Goal: Obtain resource: Obtain resource

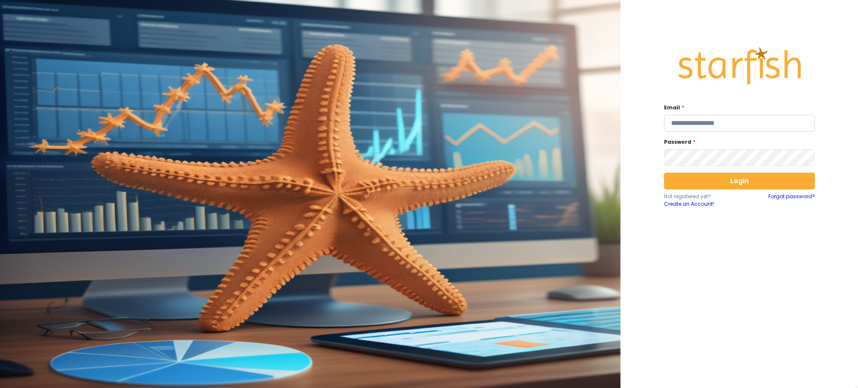
click at [697, 125] on input "email" at bounding box center [739, 123] width 151 height 17
type input "**********"
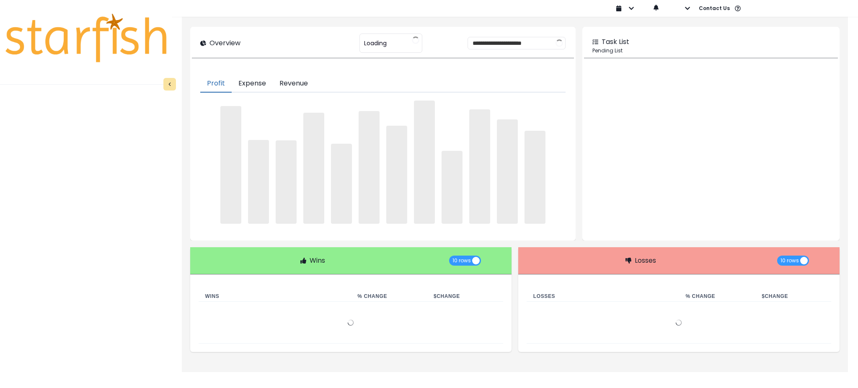
type input "********"
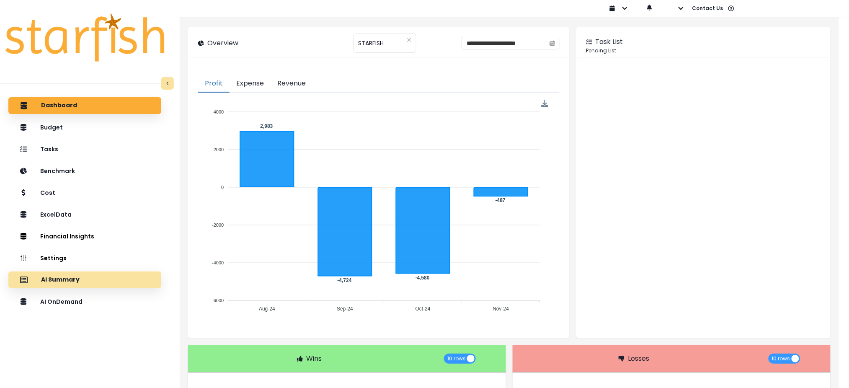
click at [104, 281] on div "AI Summary" at bounding box center [84, 280] width 139 height 18
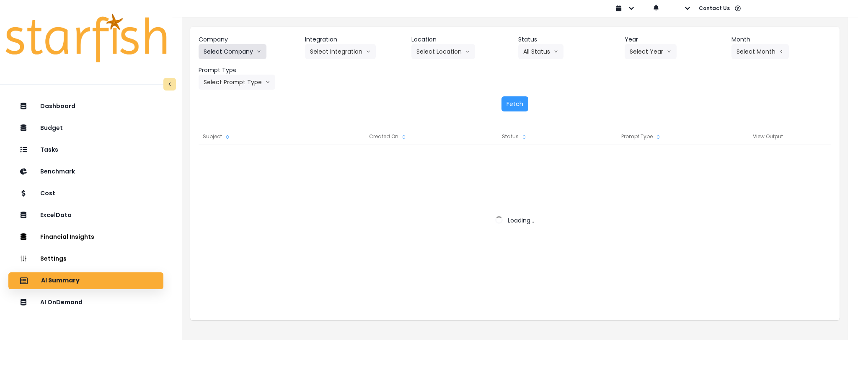
click at [251, 47] on button "Select Company" at bounding box center [232, 51] width 68 height 15
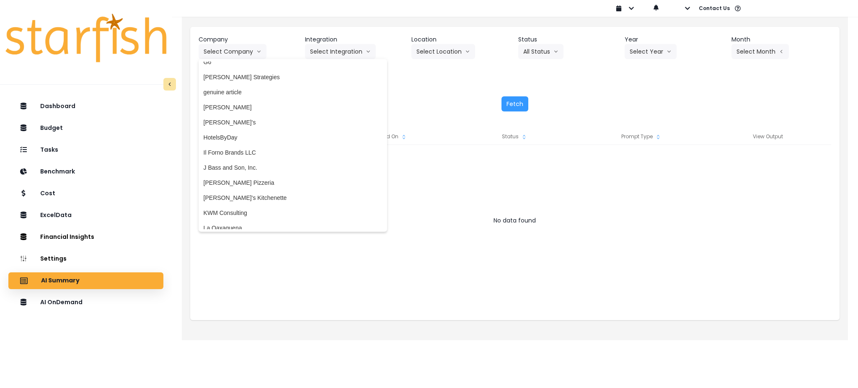
scroll to position [1762, 0]
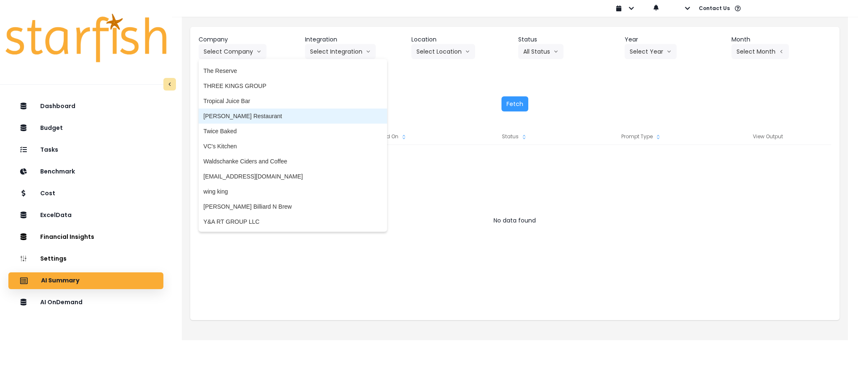
click at [220, 117] on span "[PERSON_NAME] Restaurant" at bounding box center [292, 116] width 178 height 8
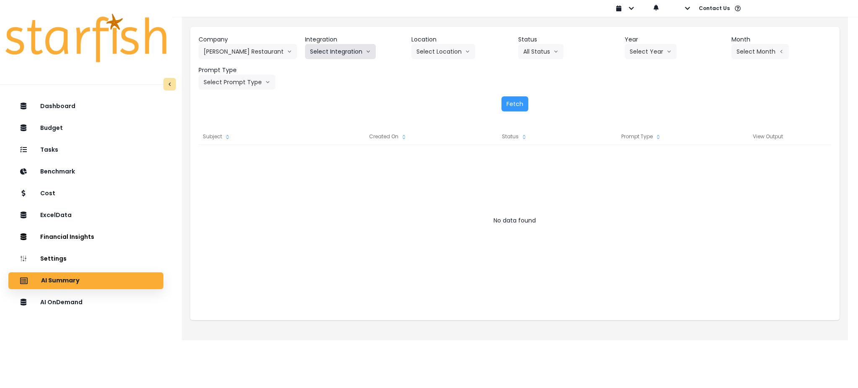
click at [336, 45] on button "Select Integration" at bounding box center [340, 51] width 71 height 15
click at [307, 72] on li "R365" at bounding box center [317, 69] width 24 height 15
click at [435, 42] on header "Location" at bounding box center [461, 39] width 100 height 9
click at [435, 49] on button "Select Location" at bounding box center [443, 51] width 64 height 15
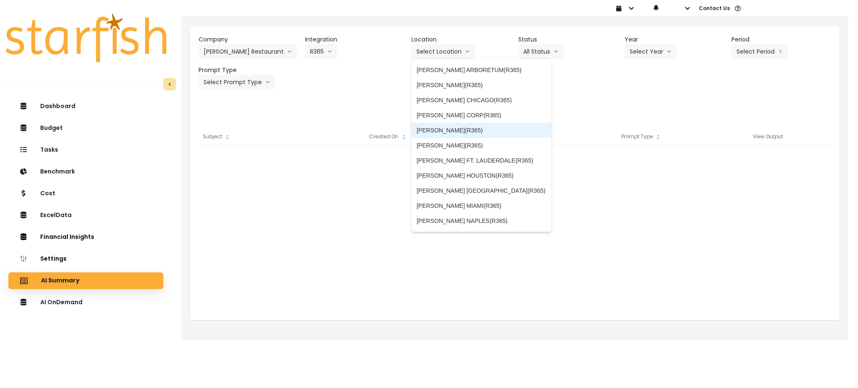
scroll to position [89, 0]
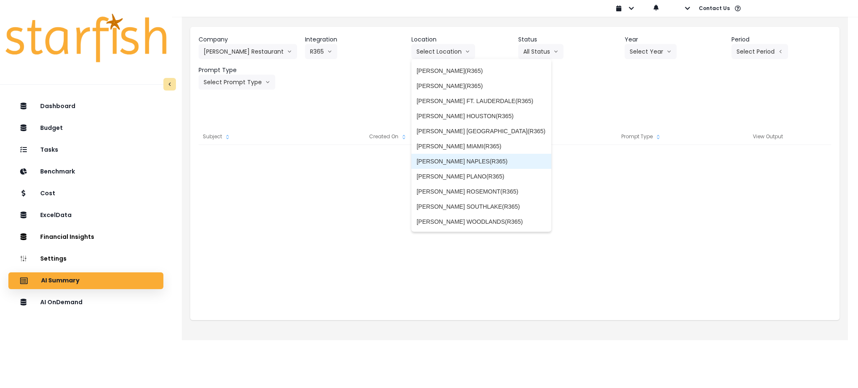
click at [473, 158] on span "[PERSON_NAME] NAPLES(R365)" at bounding box center [481, 161] width 130 height 8
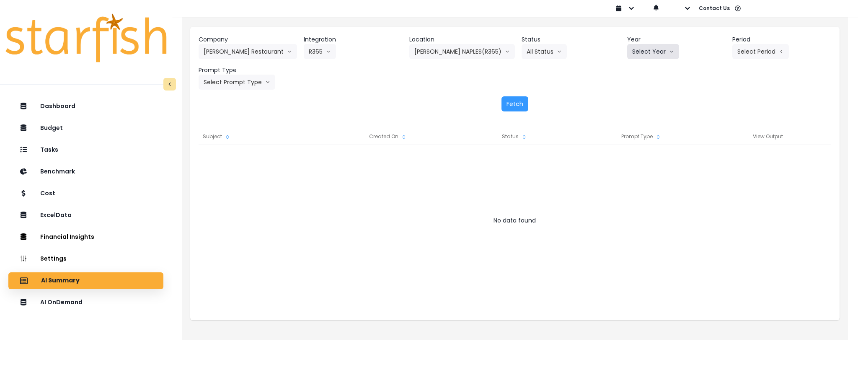
click at [659, 49] on button "Select Year" at bounding box center [653, 51] width 52 height 15
click at [633, 100] on span "2025" at bounding box center [638, 99] width 13 height 8
click at [758, 50] on button "Select Period" at bounding box center [760, 51] width 57 height 15
click at [716, 145] on span "P7" at bounding box center [721, 144] width 10 height 8
click at [257, 87] on button "Select Prompt Type" at bounding box center [236, 82] width 77 height 15
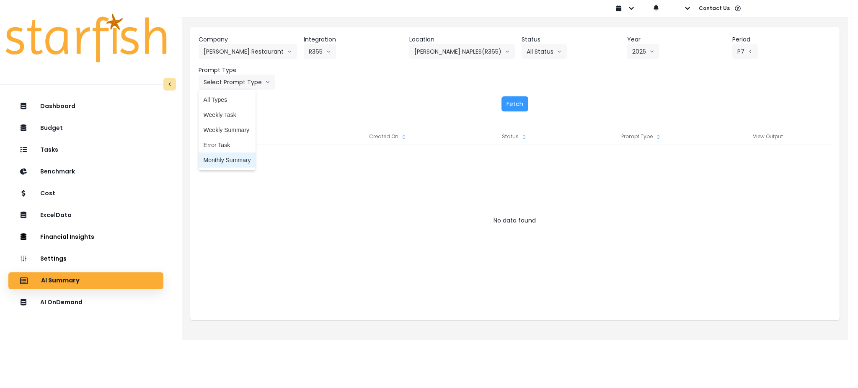
click at [223, 161] on span "Monthly Summary" at bounding box center [226, 160] width 47 height 8
click at [508, 100] on button "Fetch" at bounding box center [514, 103] width 27 height 15
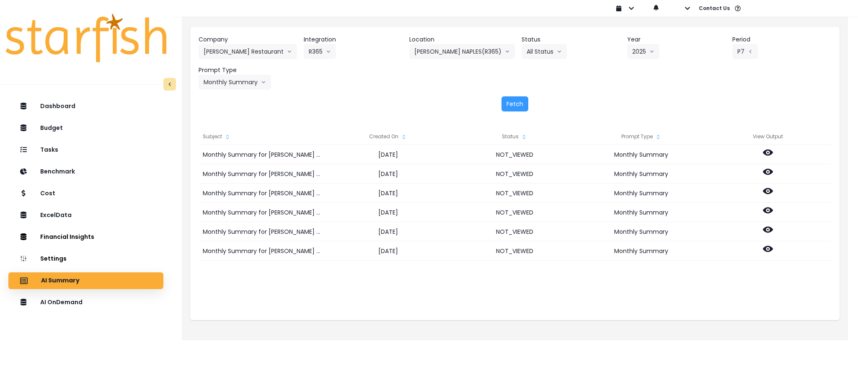
click at [329, 99] on div "Fetch" at bounding box center [514, 103] width 632 height 15
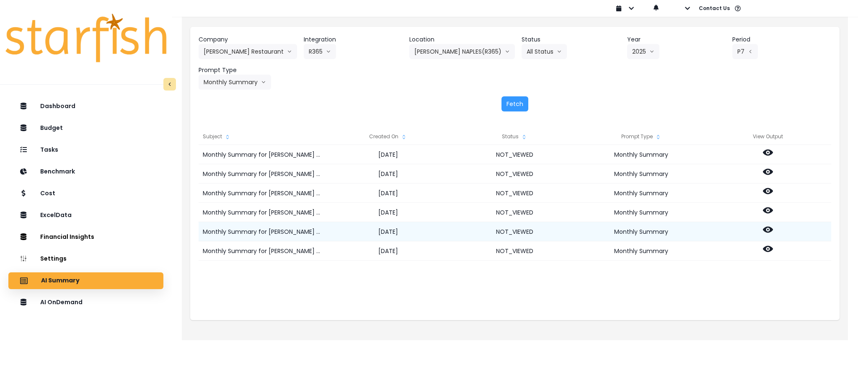
click at [764, 226] on icon at bounding box center [767, 229] width 10 height 10
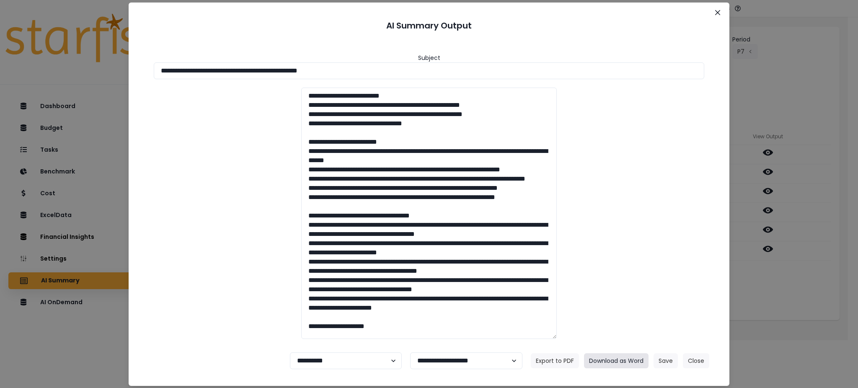
click at [600, 358] on button "Download as Word" at bounding box center [616, 360] width 64 height 15
drag, startPoint x: 383, startPoint y: 73, endPoint x: 196, endPoint y: 98, distance: 188.3
click at [54, 54] on div "**********" at bounding box center [429, 194] width 858 height 388
click at [617, 358] on button "Download as Word" at bounding box center [616, 360] width 64 height 15
click at [760, 301] on div "**********" at bounding box center [429, 194] width 858 height 388
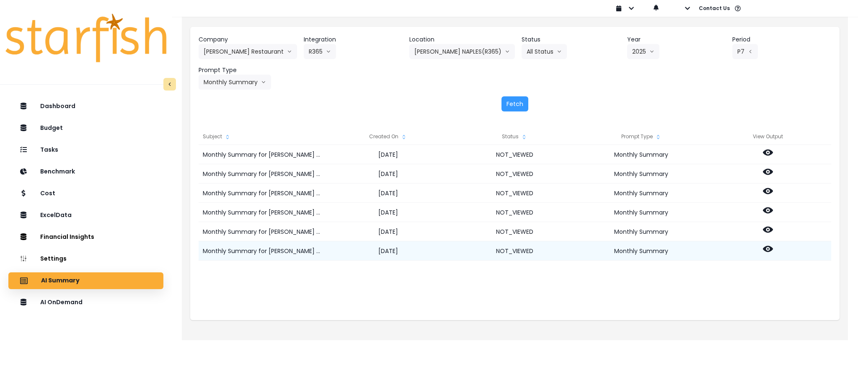
click at [766, 248] on icon at bounding box center [767, 249] width 10 height 10
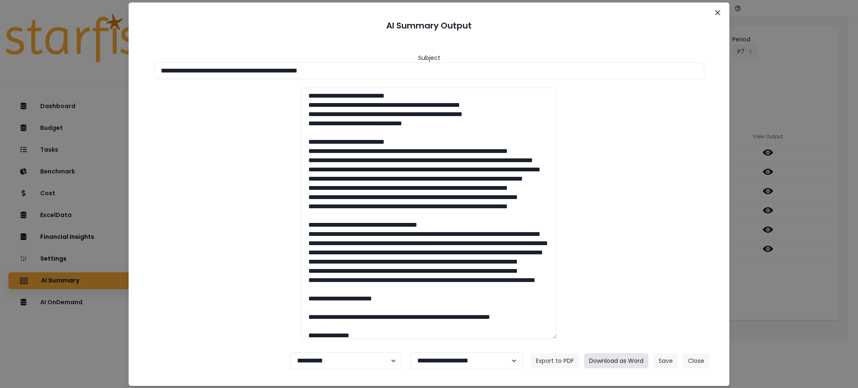
click at [633, 357] on button "Download as Word" at bounding box center [616, 360] width 64 height 15
click at [715, 11] on icon "Close" at bounding box center [717, 12] width 5 height 5
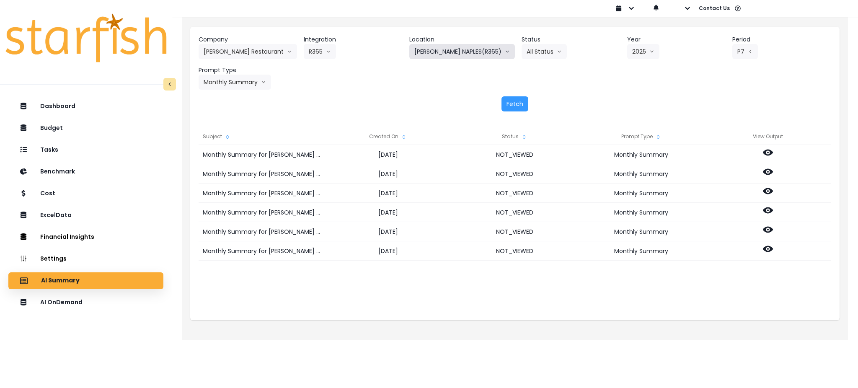
click at [461, 50] on button "[PERSON_NAME] NAPLES(R365)" at bounding box center [462, 51] width 106 height 15
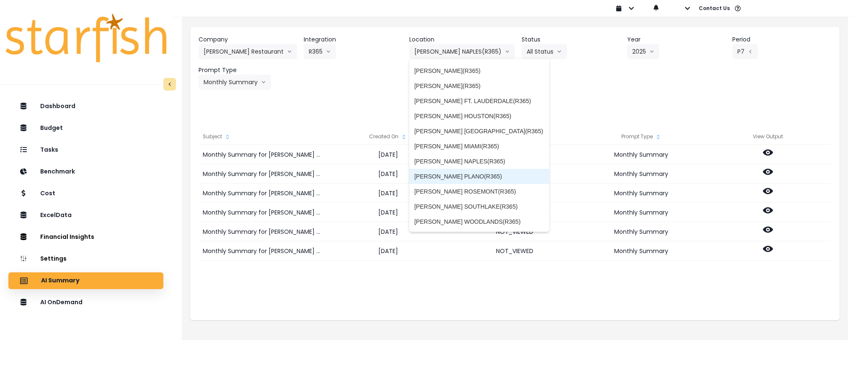
click at [456, 178] on span "[PERSON_NAME] PLANO(R365)" at bounding box center [479, 176] width 130 height 8
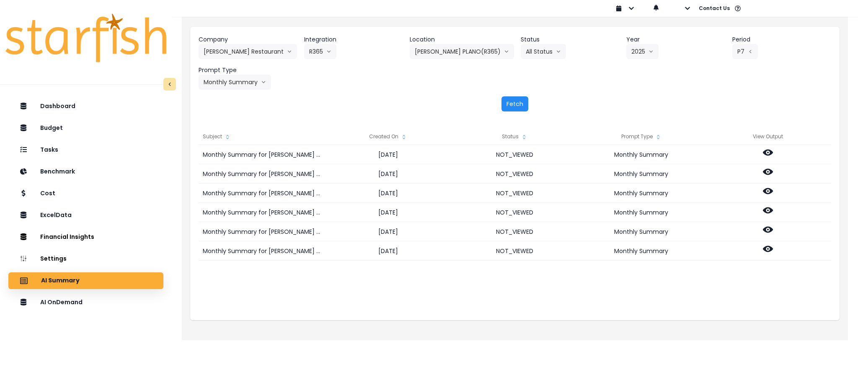
click at [517, 99] on button "Fetch" at bounding box center [514, 103] width 27 height 15
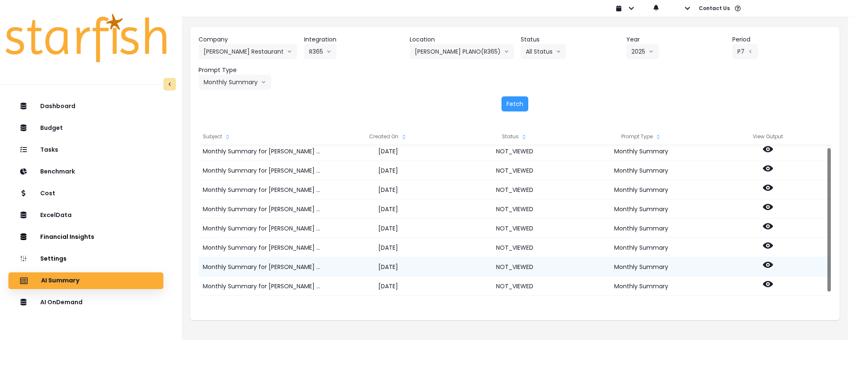
click at [765, 266] on icon at bounding box center [767, 265] width 10 height 6
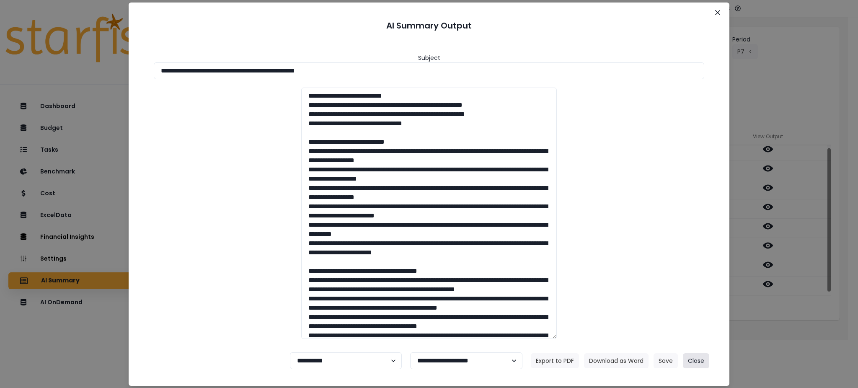
click at [693, 357] on button "Close" at bounding box center [696, 360] width 26 height 15
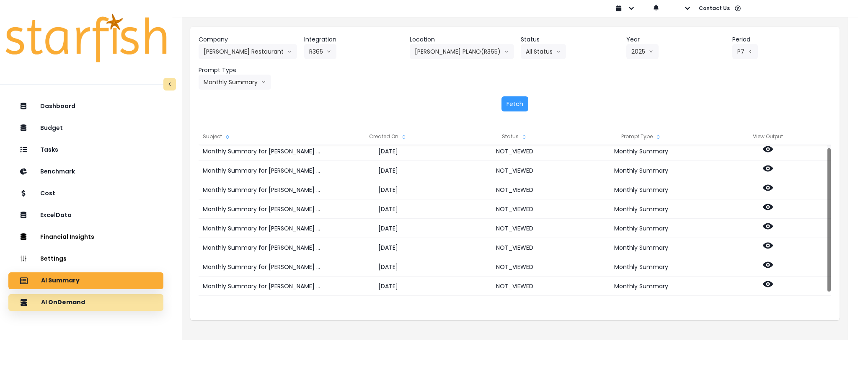
click at [67, 303] on p "AI OnDemand" at bounding box center [63, 303] width 44 height 8
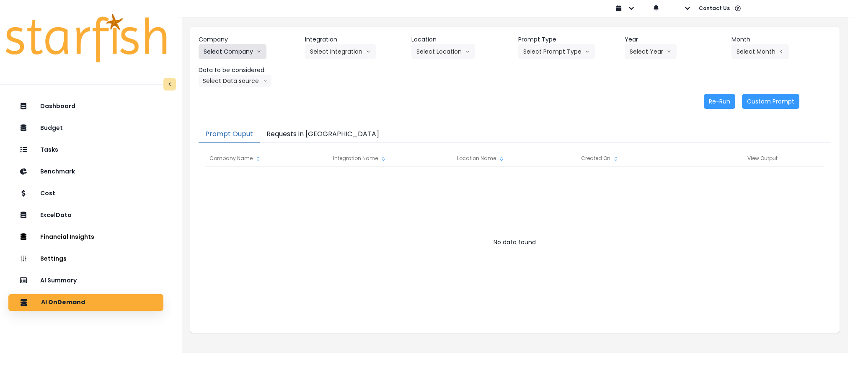
click at [256, 53] on icon "arrow down line" at bounding box center [258, 51] width 5 height 8
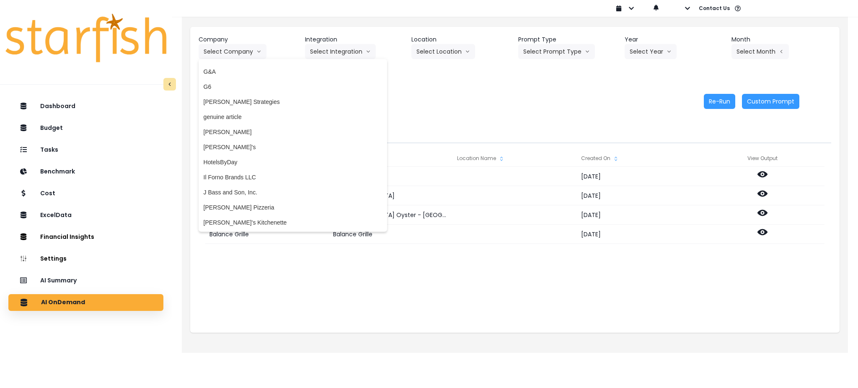
scroll to position [1762, 0]
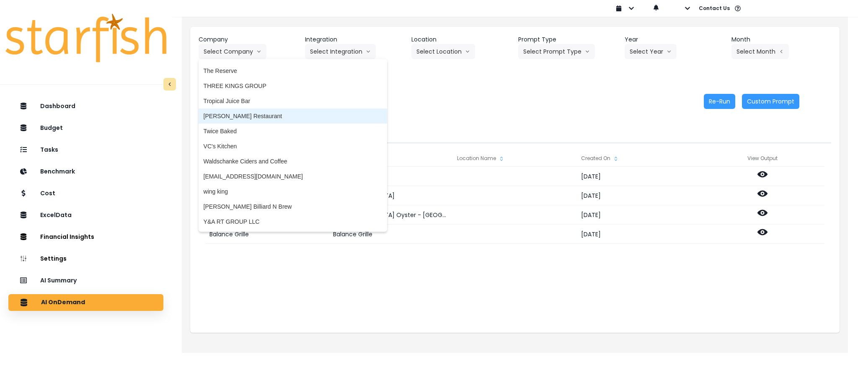
click at [229, 112] on span "[PERSON_NAME] Restaurant" at bounding box center [292, 116] width 178 height 8
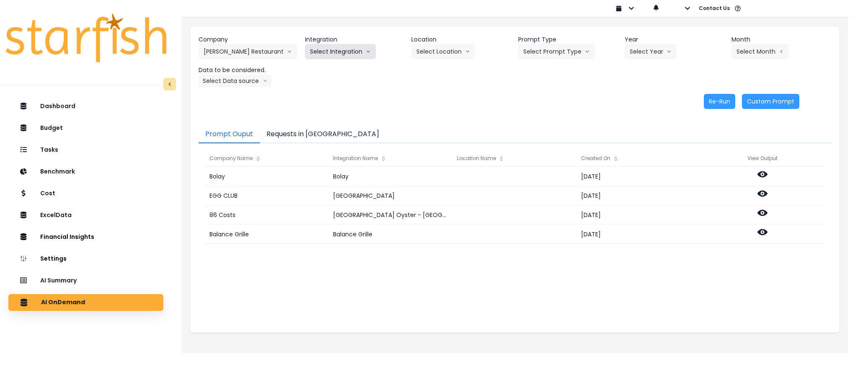
click at [338, 49] on button "Select Integration" at bounding box center [340, 51] width 71 height 15
click at [312, 68] on span "R365" at bounding box center [317, 69] width 14 height 8
click at [438, 52] on button "Select Location" at bounding box center [443, 51] width 64 height 15
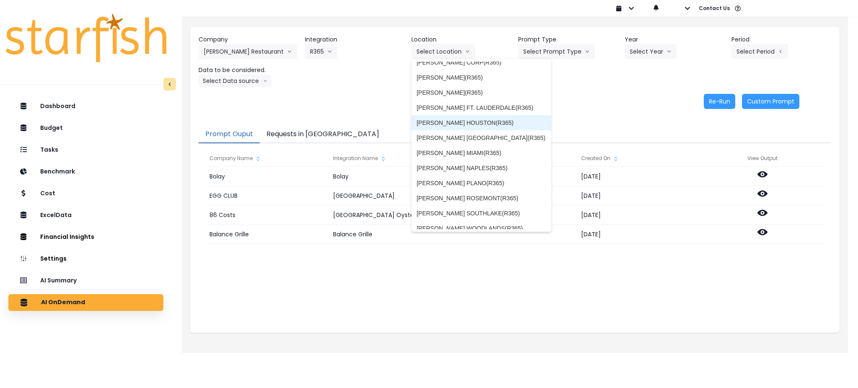
scroll to position [89, 0]
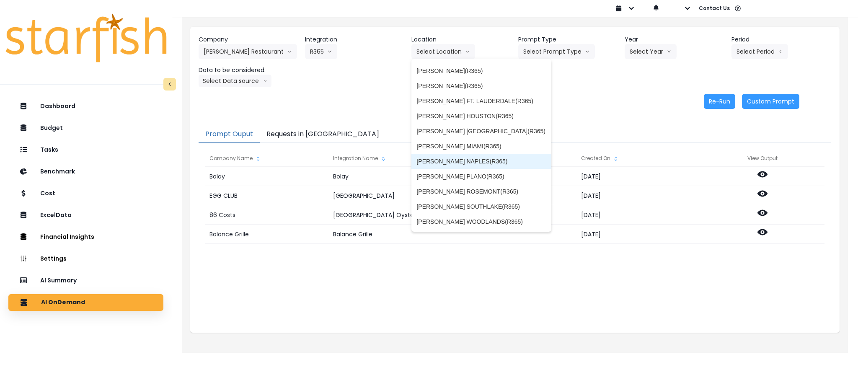
click at [477, 159] on span "[PERSON_NAME] NAPLES(R365)" at bounding box center [481, 161] width 130 height 8
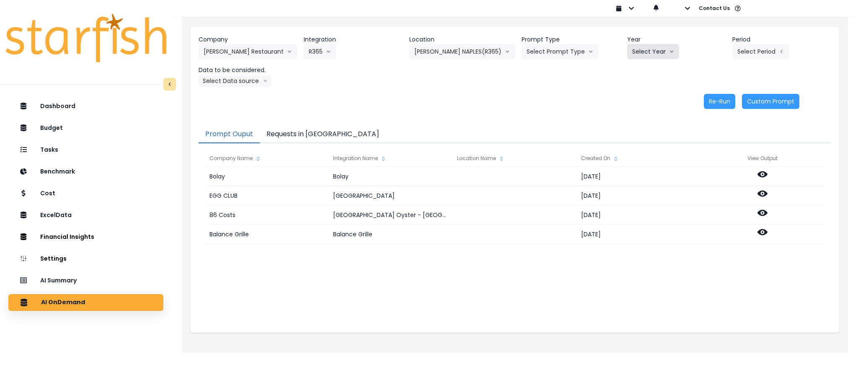
click at [669, 52] on icon "arrow down line" at bounding box center [671, 51] width 5 height 8
click at [635, 98] on span "2025" at bounding box center [638, 99] width 13 height 8
click at [742, 54] on button "Select Period" at bounding box center [760, 51] width 57 height 15
click at [716, 144] on span "P7" at bounding box center [721, 144] width 10 height 8
click at [234, 88] on div "Company [PERSON_NAME] Restaurant 86 Costs Asti Bagel Cafe Balance Grille Bald G…" at bounding box center [514, 72] width 649 height 90
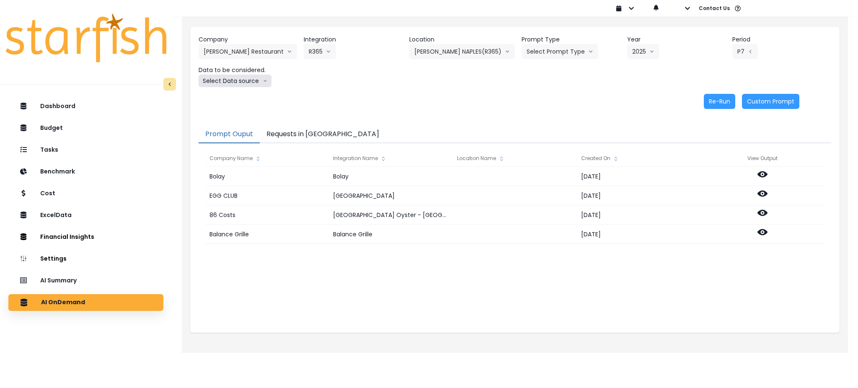
click at [235, 84] on button "Select Data source" at bounding box center [234, 81] width 73 height 13
click at [235, 112] on span "Location Analysis" at bounding box center [231, 112] width 56 height 8
click at [713, 104] on button "Re-Run" at bounding box center [718, 101] width 31 height 15
click at [252, 78] on button "Location Analysis" at bounding box center [231, 81] width 67 height 13
click at [247, 93] on span "Comparison overtime" at bounding box center [231, 97] width 56 height 8
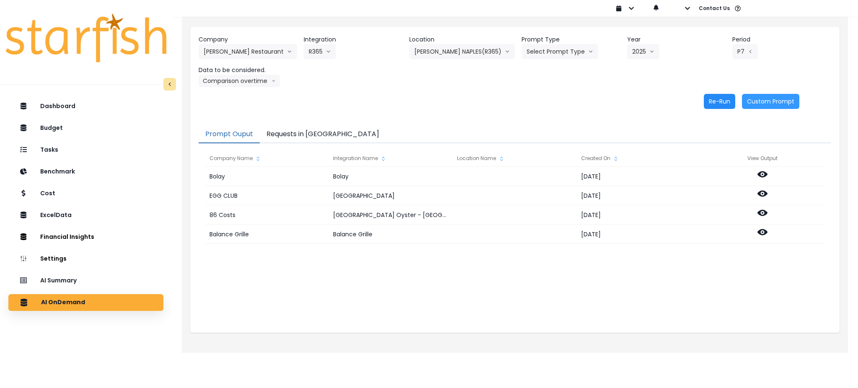
click at [720, 104] on button "Re-Run" at bounding box center [718, 101] width 31 height 15
click at [300, 132] on button "Requests in [GEOGRAPHIC_DATA]" at bounding box center [323, 135] width 126 height 18
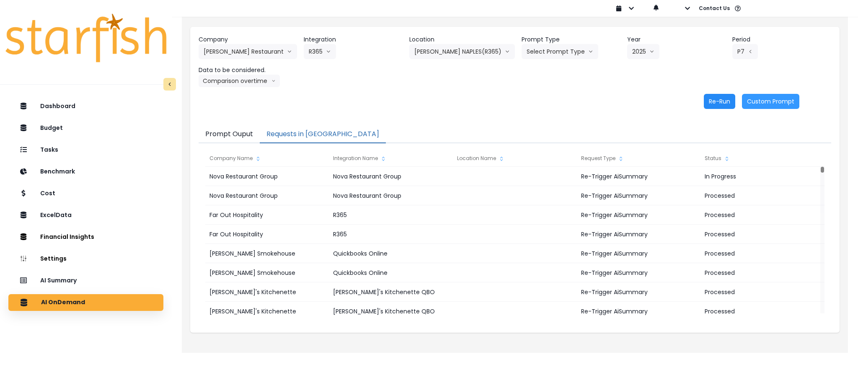
click at [716, 101] on button "Re-Run" at bounding box center [718, 101] width 31 height 15
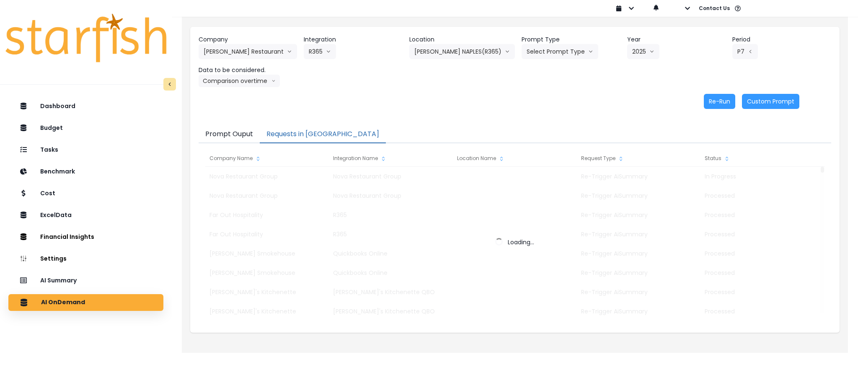
click at [417, 99] on div "Re-Run Custom Prompt" at bounding box center [498, 101] width 601 height 15
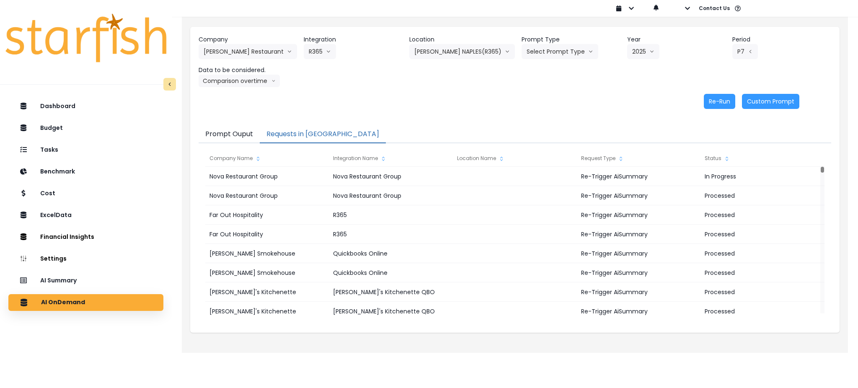
click at [386, 107] on div "Re-Run Custom Prompt" at bounding box center [498, 101] width 601 height 15
click at [228, 133] on button "Prompt Ouput" at bounding box center [228, 135] width 61 height 18
click at [310, 136] on button "Requests in [GEOGRAPHIC_DATA]" at bounding box center [323, 135] width 126 height 18
click at [555, 55] on button "Select Prompt Type" at bounding box center [559, 51] width 77 height 15
click at [546, 114] on span "Monthly Summary" at bounding box center [549, 114] width 47 height 8
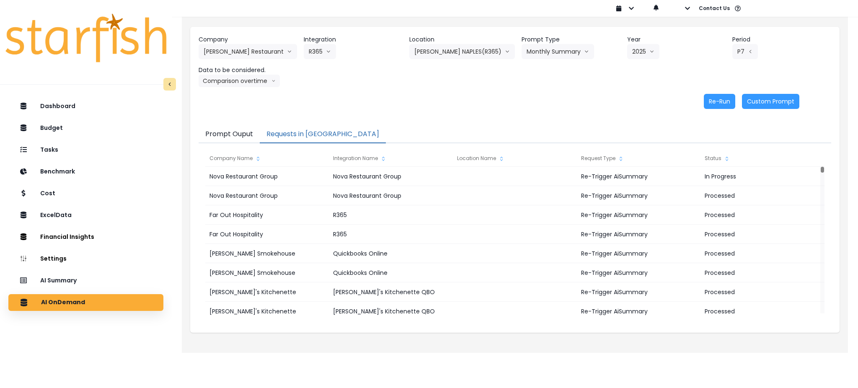
click at [398, 93] on div "Company [PERSON_NAME] Restaurant 86 Costs Asti Bagel Cafe Balance Grille Bald G…" at bounding box center [514, 72] width 649 height 90
click at [235, 78] on button "Comparison overtime" at bounding box center [238, 81] width 81 height 13
click at [242, 111] on span "Location Analysis" at bounding box center [231, 112] width 56 height 8
click at [440, 111] on div "Company [PERSON_NAME] Restaurant 86 Costs Asti Bagel Cafe Balance Grille Bald G…" at bounding box center [514, 72] width 649 height 90
click at [714, 102] on button "Re-Run" at bounding box center [718, 101] width 31 height 15
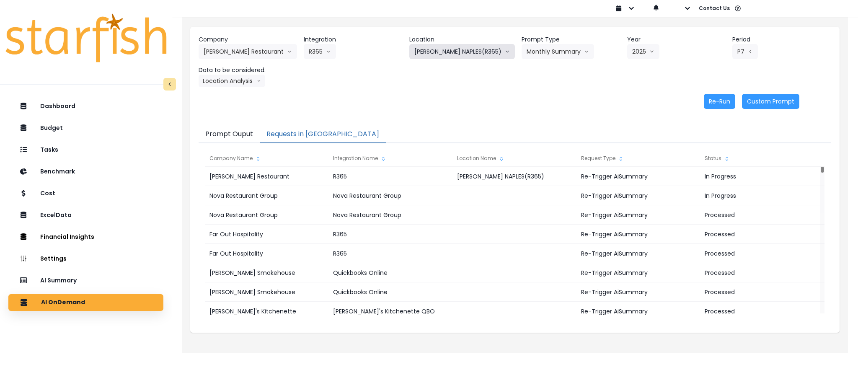
click at [453, 45] on button "[PERSON_NAME] NAPLES(R365)" at bounding box center [462, 51] width 106 height 15
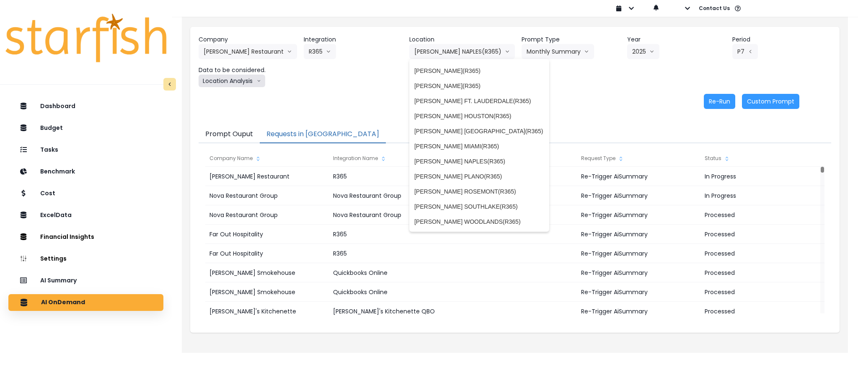
click at [238, 83] on button "Location Analysis" at bounding box center [231, 81] width 67 height 13
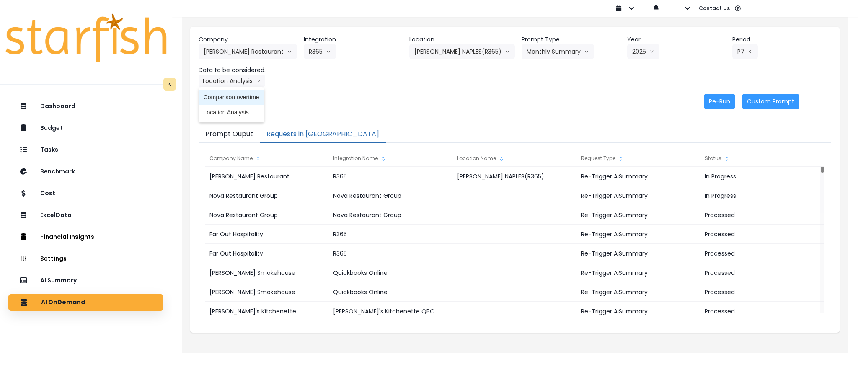
click at [234, 96] on span "Comparison overtime" at bounding box center [231, 97] width 56 height 8
click at [708, 100] on button "Re-Run" at bounding box center [718, 101] width 31 height 15
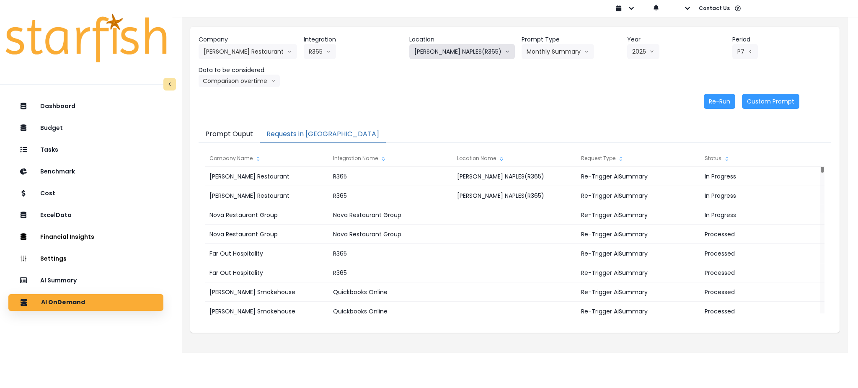
click at [425, 49] on button "[PERSON_NAME] NAPLES(R365)" at bounding box center [462, 51] width 106 height 15
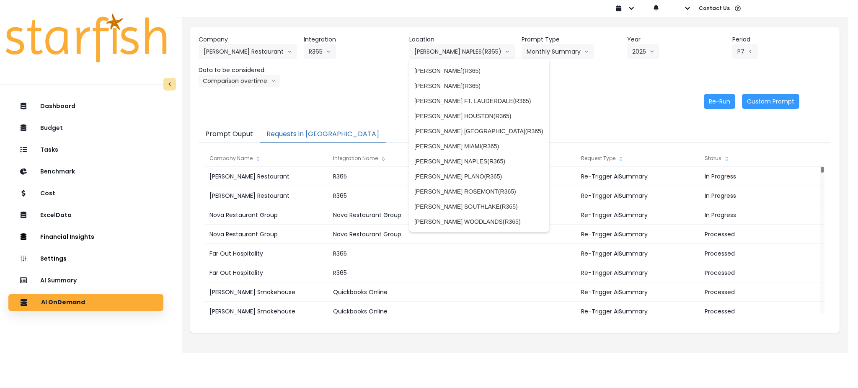
click at [586, 81] on div "Company [PERSON_NAME] Restaurant 86 Costs Asti Bagel Cafe Balance Grille Bald G…" at bounding box center [514, 61] width 632 height 52
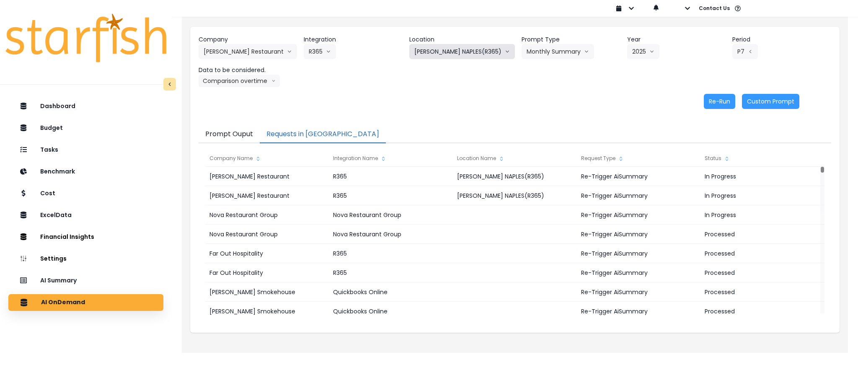
click at [477, 44] on button "[PERSON_NAME] NAPLES(R365)" at bounding box center [462, 51] width 106 height 15
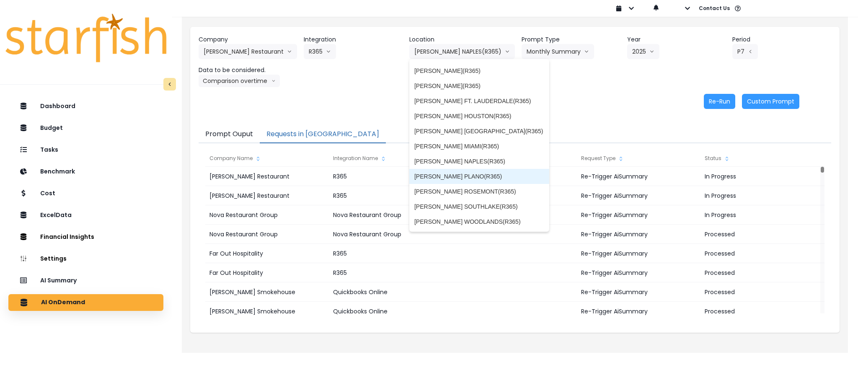
click at [464, 172] on span "[PERSON_NAME] PLANO(R365)" at bounding box center [479, 176] width 130 height 8
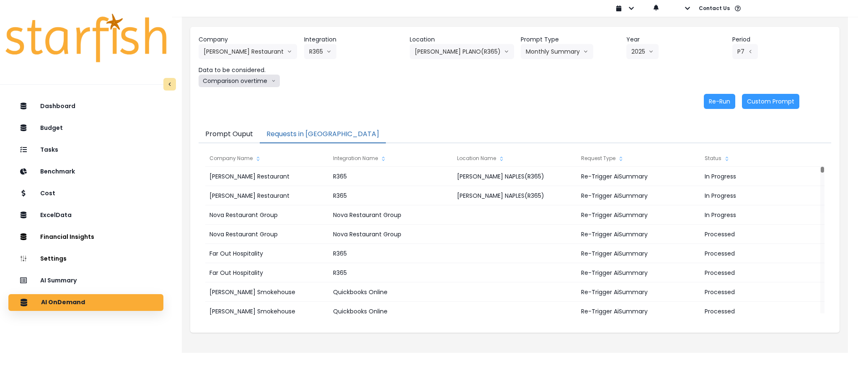
click at [232, 80] on button "Comparison overtime" at bounding box center [238, 81] width 81 height 13
click at [225, 109] on span "Location Analysis" at bounding box center [231, 112] width 56 height 8
click at [720, 100] on button "Re-Run" at bounding box center [718, 101] width 31 height 15
click at [247, 82] on button "Location Analysis" at bounding box center [231, 81] width 67 height 13
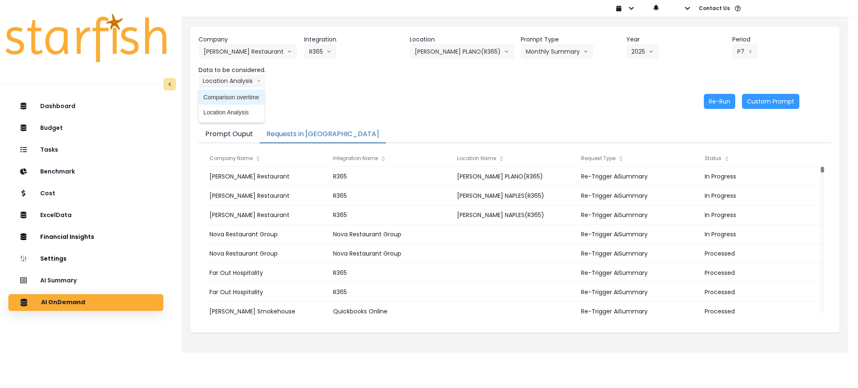
click at [246, 98] on span "Comparison overtime" at bounding box center [231, 97] width 56 height 8
click at [717, 100] on button "Re-Run" at bounding box center [718, 101] width 31 height 15
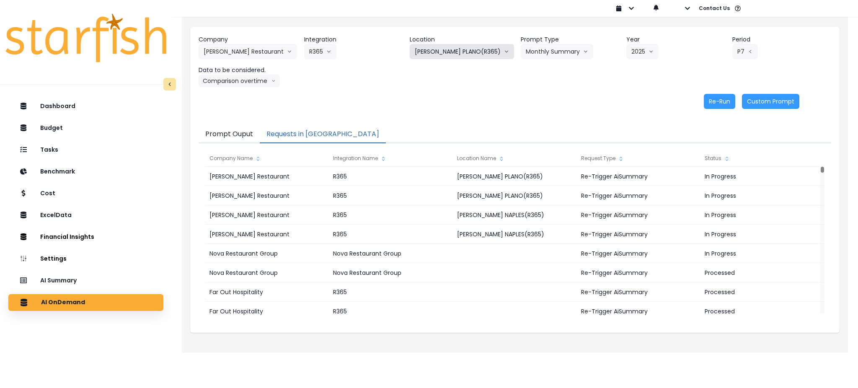
click at [470, 52] on button "[PERSON_NAME] PLANO(R365)" at bounding box center [462, 51] width 104 height 15
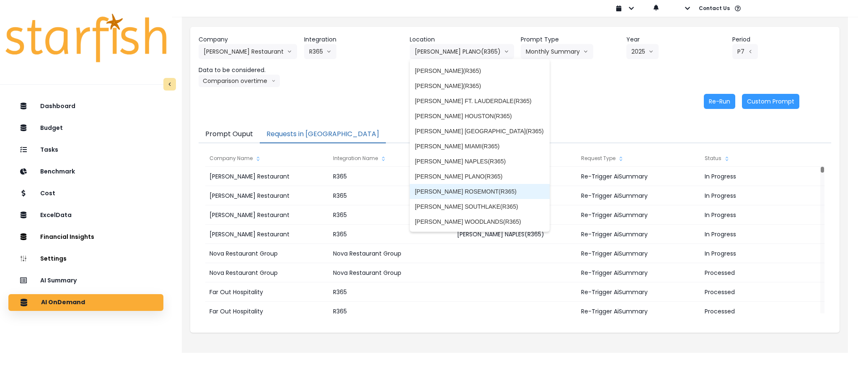
click at [487, 192] on span "[PERSON_NAME] ROSEMONT(R365)" at bounding box center [480, 191] width 130 height 8
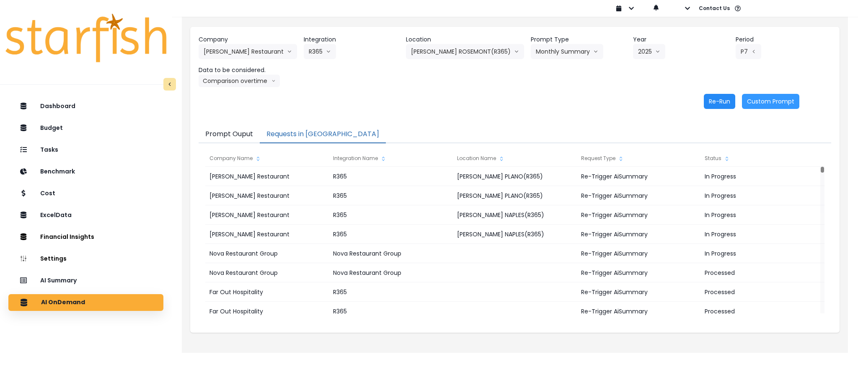
click at [732, 103] on button "Re-Run" at bounding box center [718, 101] width 31 height 15
click at [237, 75] on button "Comparison overtime" at bounding box center [238, 81] width 81 height 13
click at [238, 116] on li "Location Analysis" at bounding box center [231, 112] width 66 height 15
click at [715, 100] on button "Re-Run" at bounding box center [718, 101] width 31 height 15
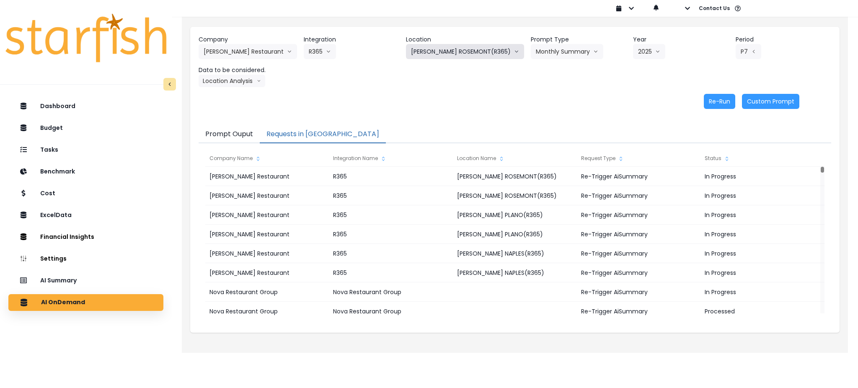
click at [466, 52] on button "[PERSON_NAME] ROSEMONT(R365)" at bounding box center [465, 51] width 118 height 15
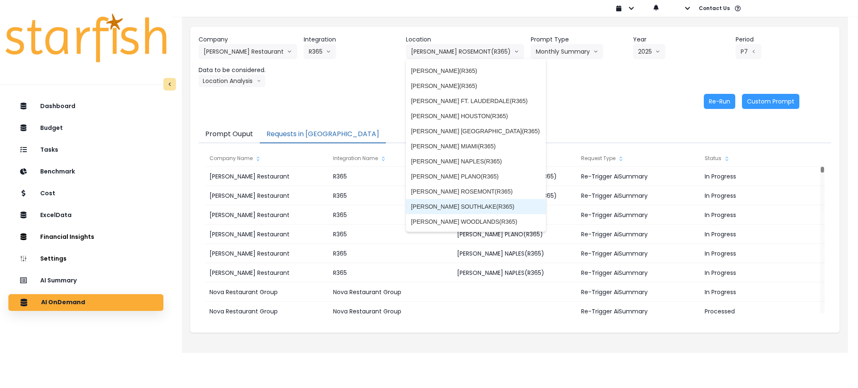
click at [469, 205] on span "[PERSON_NAME] SOUTHLAKE(R365)" at bounding box center [476, 206] width 130 height 8
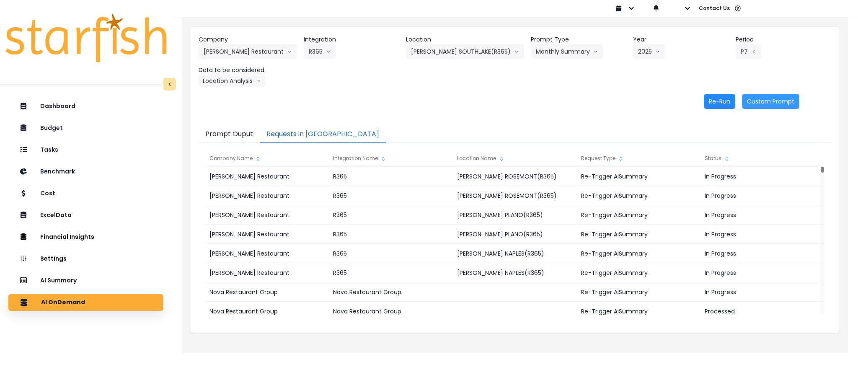
click at [719, 103] on button "Re-Run" at bounding box center [718, 101] width 31 height 15
click at [252, 79] on button "Location Analysis" at bounding box center [231, 81] width 67 height 13
click at [242, 98] on span "Comparison overtime" at bounding box center [231, 97] width 56 height 8
click at [724, 97] on button "Re-Run" at bounding box center [718, 101] width 31 height 15
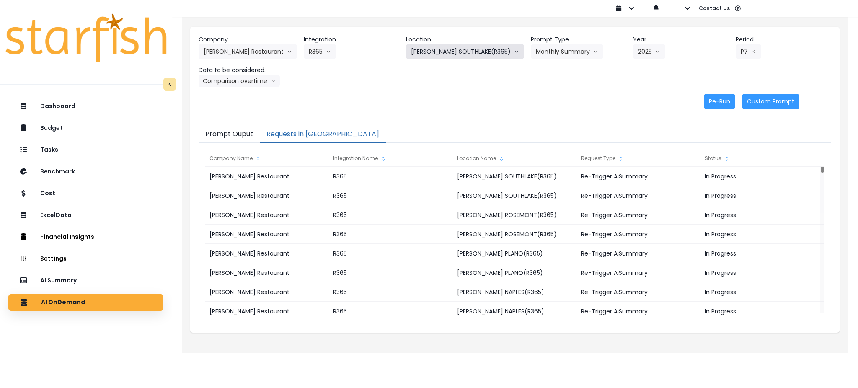
click at [461, 52] on button "[PERSON_NAME] SOUTHLAKE(R365)" at bounding box center [465, 51] width 118 height 15
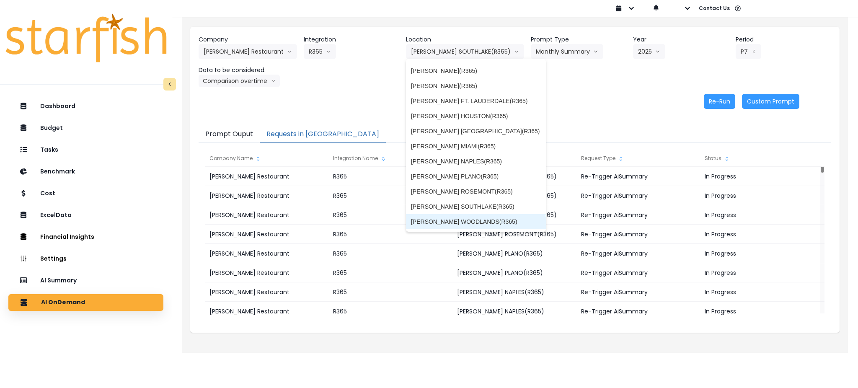
click at [484, 216] on li "[PERSON_NAME] WOODLANDS(R365)" at bounding box center [476, 221] width 140 height 15
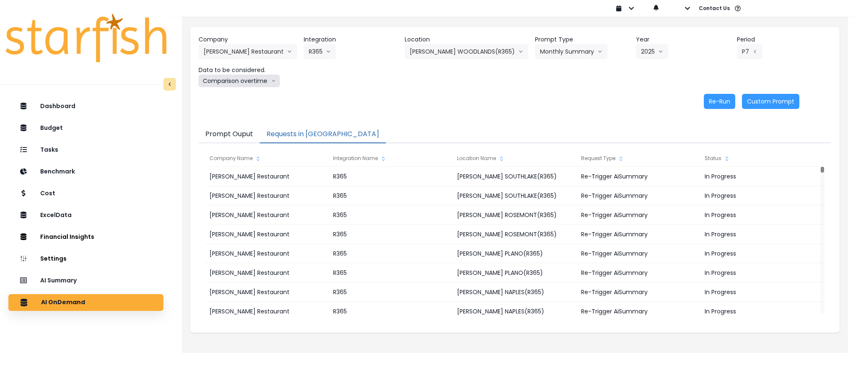
click at [242, 81] on button "Comparison overtime" at bounding box center [238, 81] width 81 height 13
click at [229, 112] on span "Location Analysis" at bounding box center [231, 112] width 56 height 8
click at [708, 98] on button "Re-Run" at bounding box center [718, 101] width 31 height 15
click at [235, 79] on button "Location Analysis" at bounding box center [231, 81] width 67 height 13
click at [257, 99] on span "Comparison overtime" at bounding box center [231, 97] width 56 height 8
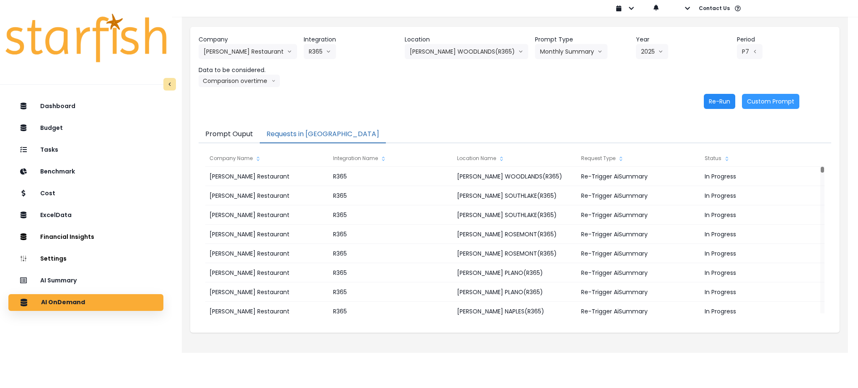
click at [713, 103] on button "Re-Run" at bounding box center [718, 101] width 31 height 15
click at [469, 87] on div "Company [PERSON_NAME] Restaurant 86 Costs Asti Bagel Cafe Balance Grille Bald G…" at bounding box center [514, 61] width 632 height 52
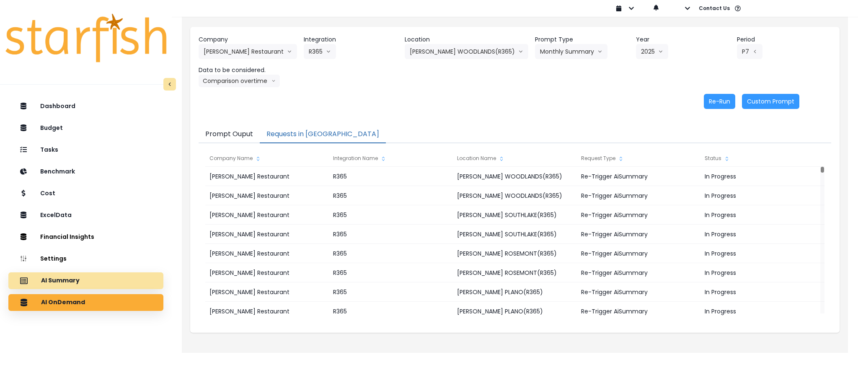
click at [81, 277] on div "AI Summary" at bounding box center [86, 281] width 142 height 18
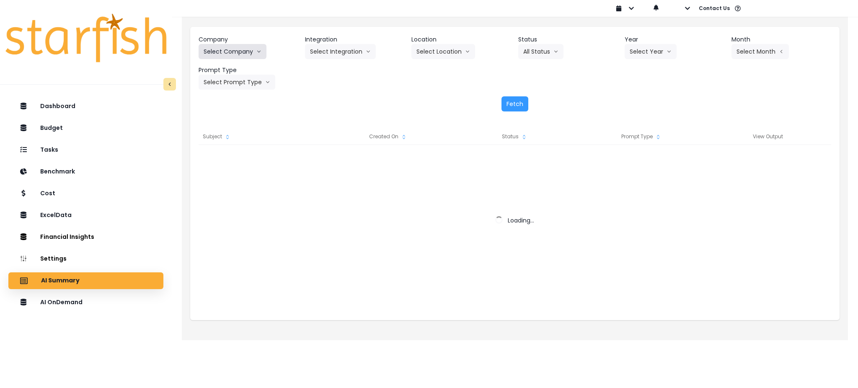
click at [244, 47] on button "Select Company" at bounding box center [232, 51] width 68 height 15
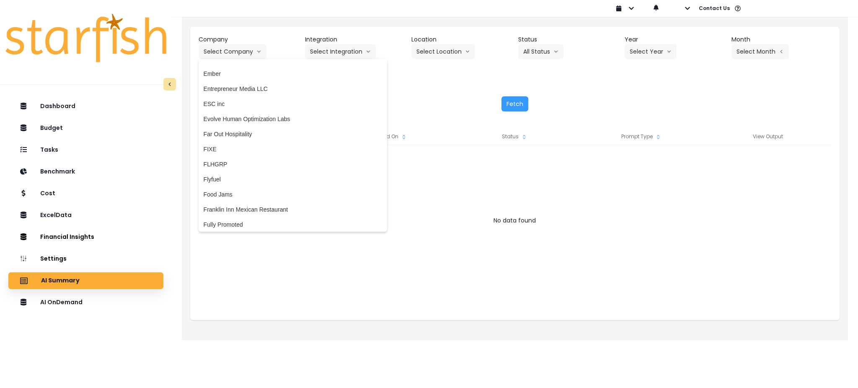
scroll to position [614, 0]
click at [238, 139] on li "Far Out Hospitality" at bounding box center [292, 133] width 188 height 15
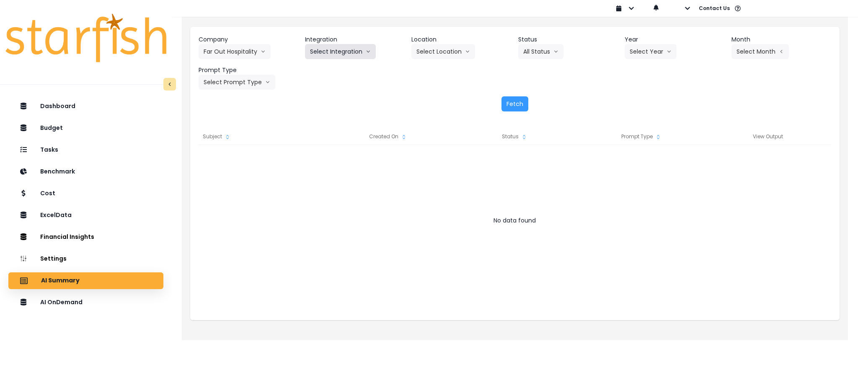
click at [340, 52] on button "Select Integration" at bounding box center [340, 51] width 71 height 15
click at [319, 73] on li "R365" at bounding box center [317, 69] width 24 height 15
click at [459, 53] on button "Select Location" at bounding box center [443, 51] width 64 height 15
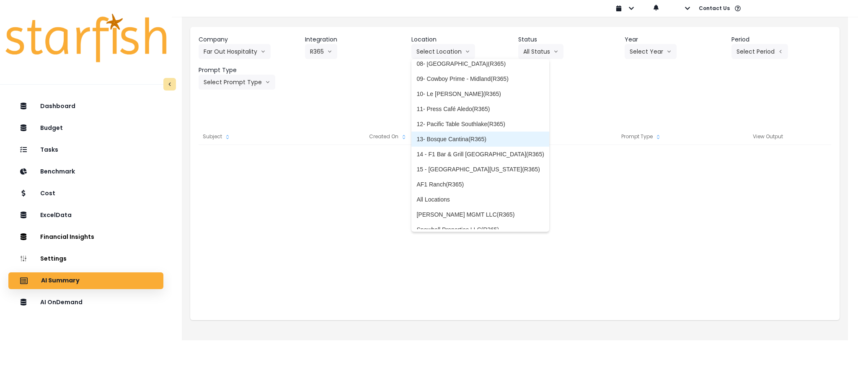
scroll to position [118, 0]
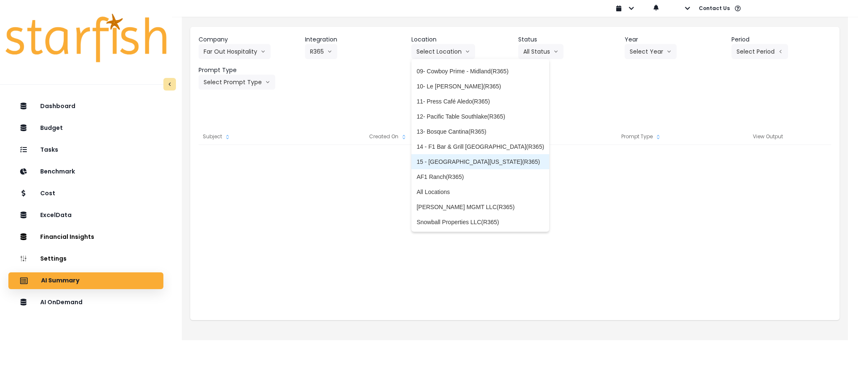
click at [445, 157] on span "15 - [GEOGRAPHIC_DATA][US_STATE](R365)" at bounding box center [479, 161] width 127 height 8
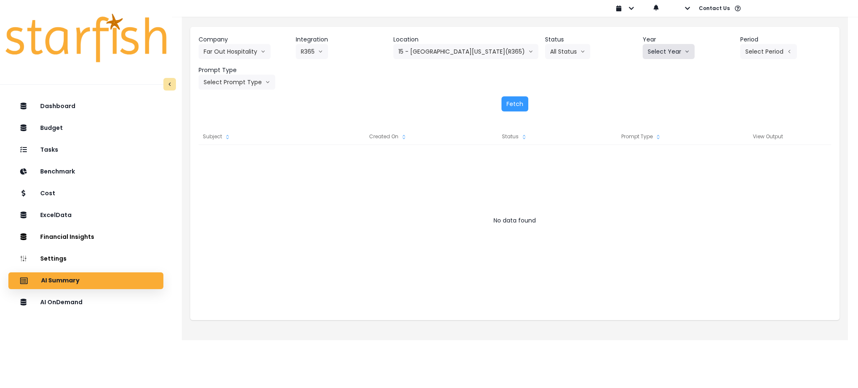
click at [666, 51] on button "Select Year" at bounding box center [668, 51] width 52 height 15
click at [646, 98] on li "2025" at bounding box center [653, 99] width 23 height 15
click at [749, 47] on button "Select Period" at bounding box center [768, 51] width 57 height 15
click at [720, 142] on li "P7" at bounding box center [729, 144] width 21 height 15
click at [241, 85] on button "Select Prompt Type" at bounding box center [236, 82] width 77 height 15
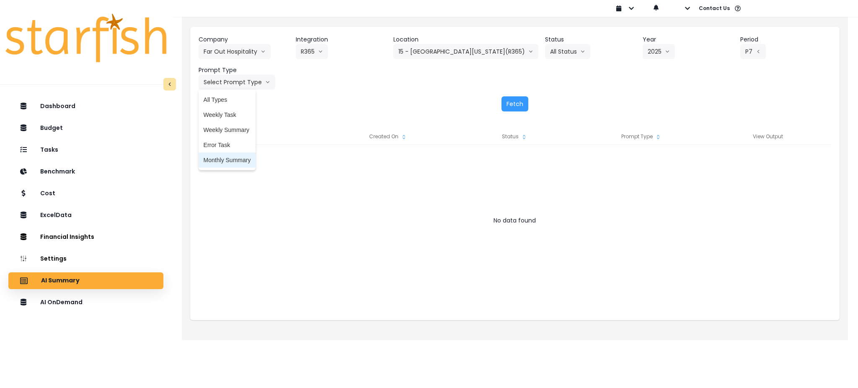
click at [224, 163] on span "Monthly Summary" at bounding box center [226, 160] width 47 height 8
click at [510, 102] on button "Fetch" at bounding box center [514, 103] width 27 height 15
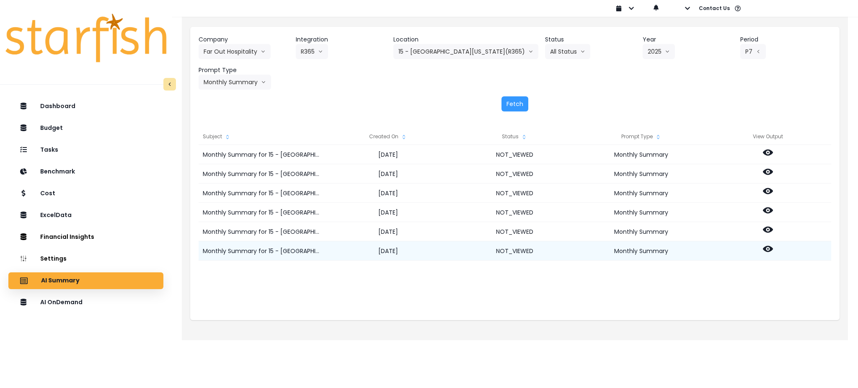
click at [765, 246] on icon at bounding box center [767, 249] width 10 height 6
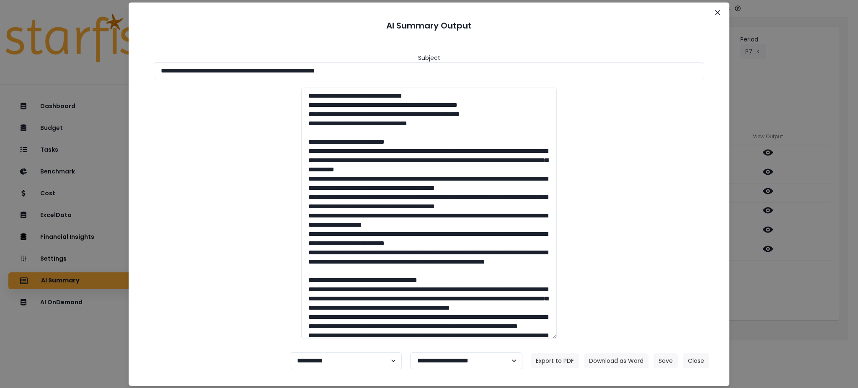
click at [778, 270] on div "**********" at bounding box center [429, 194] width 858 height 388
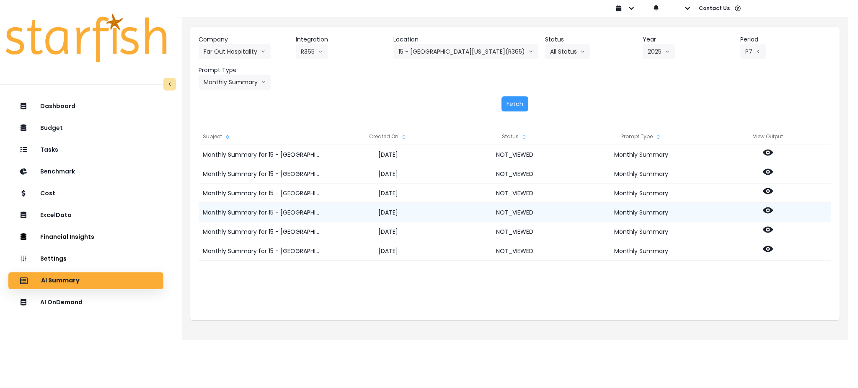
click at [768, 211] on icon at bounding box center [767, 210] width 10 height 10
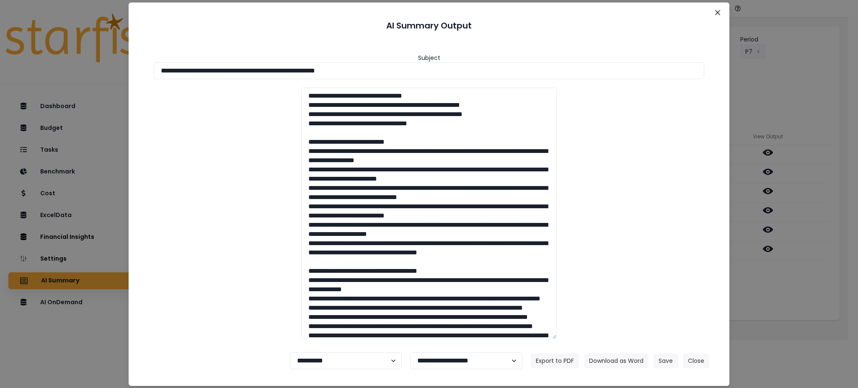
click at [823, 237] on div "**********" at bounding box center [429, 194] width 858 height 388
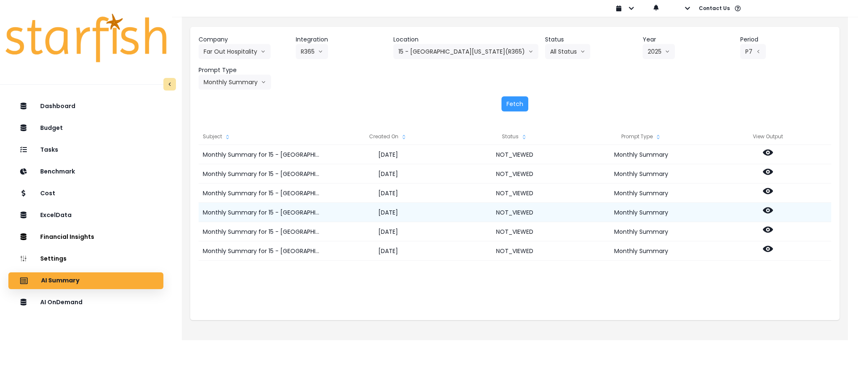
click at [765, 207] on icon at bounding box center [767, 210] width 10 height 10
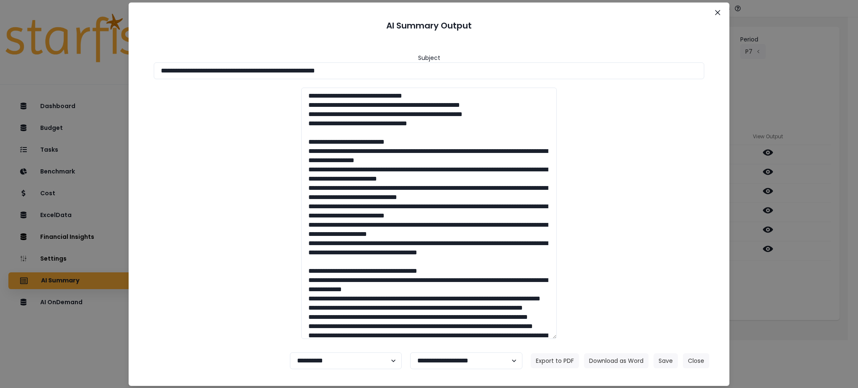
click at [784, 312] on div "**********" at bounding box center [429, 194] width 858 height 388
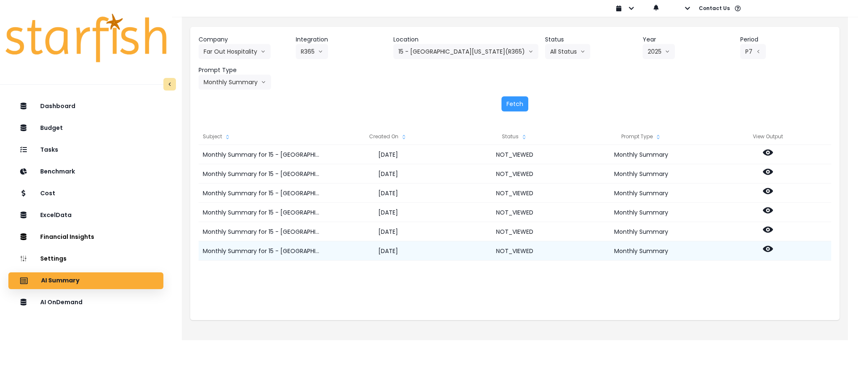
click at [768, 246] on icon at bounding box center [767, 249] width 10 height 6
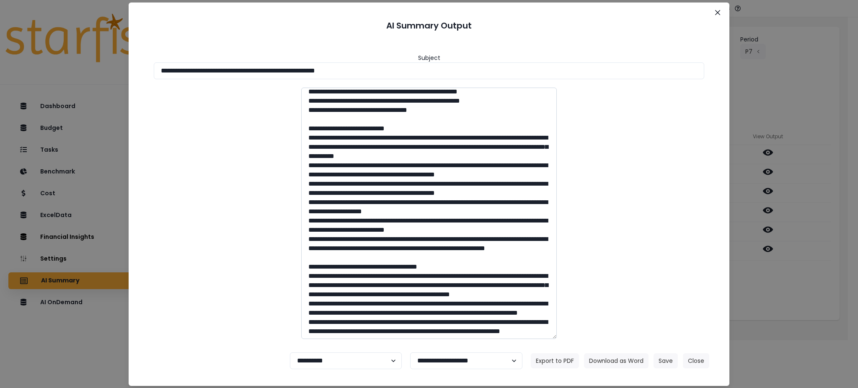
scroll to position [0, 0]
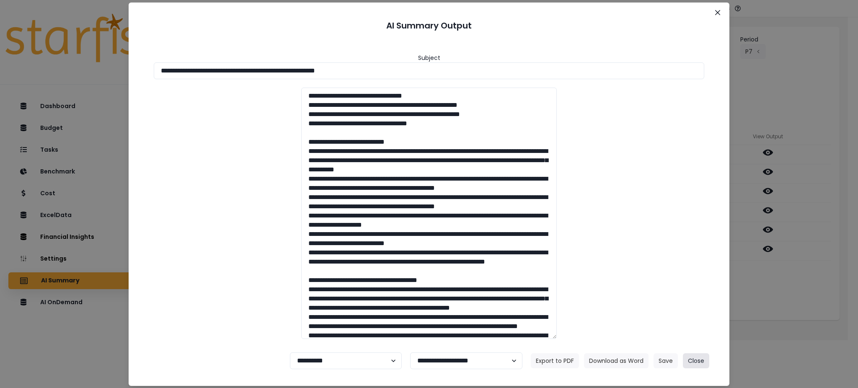
click at [702, 362] on button "Close" at bounding box center [696, 360] width 26 height 15
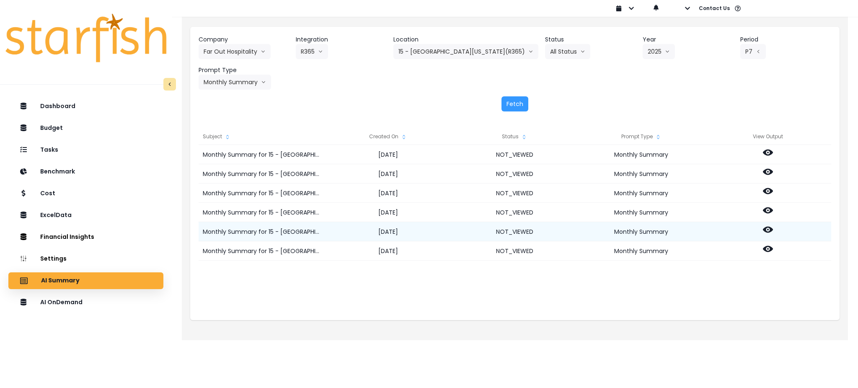
click at [769, 229] on icon at bounding box center [767, 230] width 10 height 6
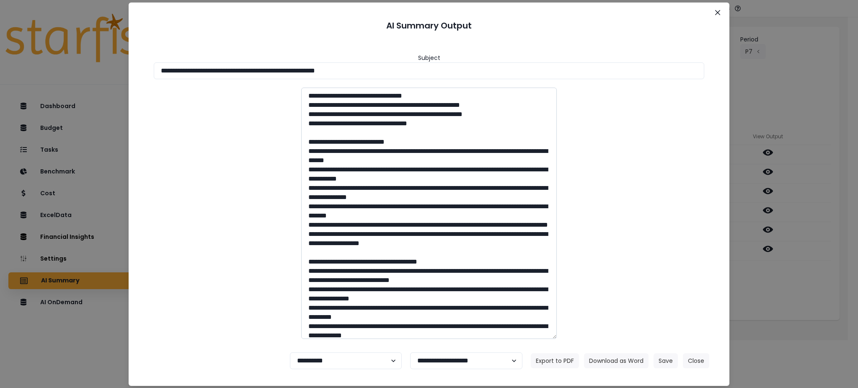
scroll to position [56, 0]
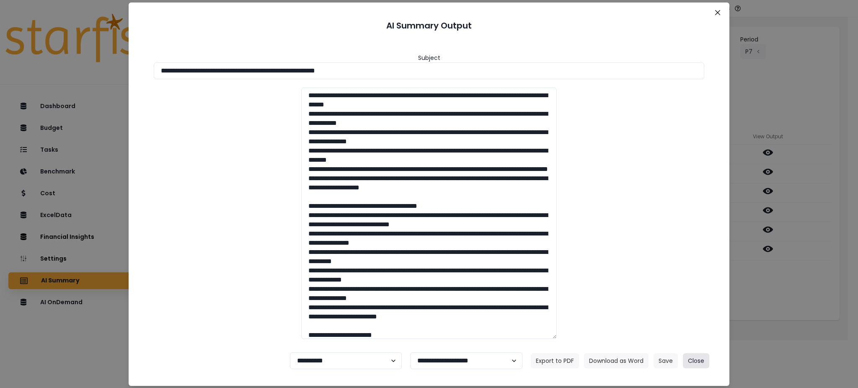
click at [692, 362] on button "Close" at bounding box center [696, 360] width 26 height 15
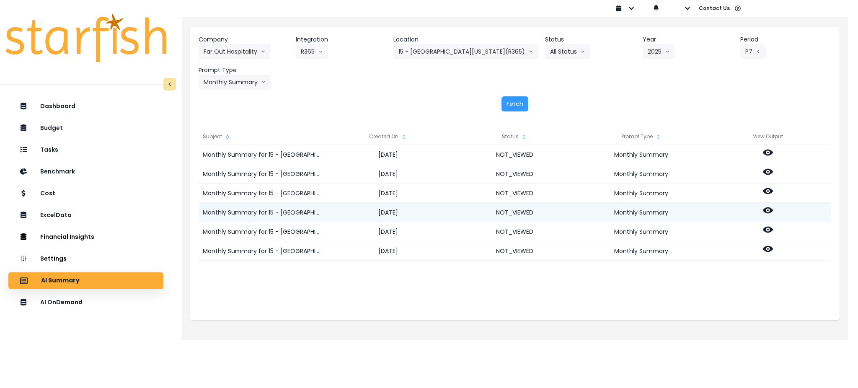
click at [768, 207] on icon at bounding box center [767, 210] width 10 height 6
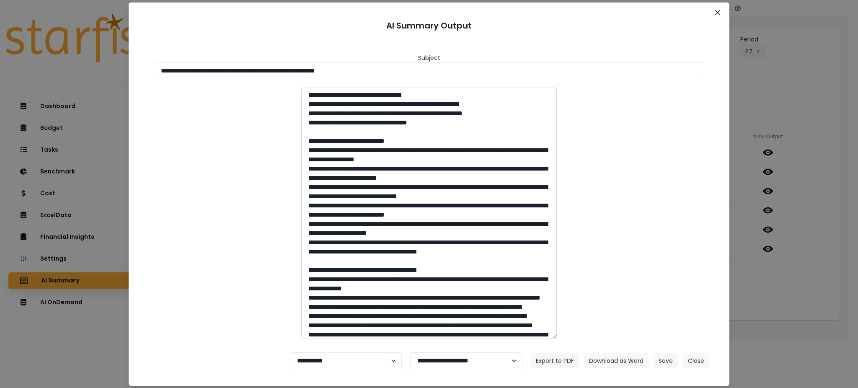
scroll to position [0, 0]
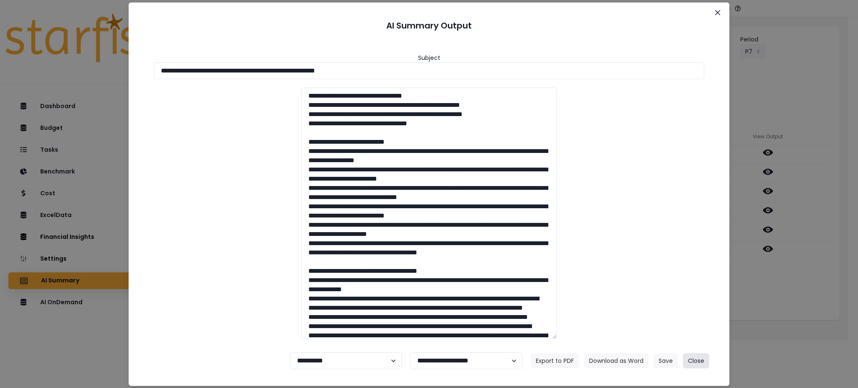
click at [698, 357] on button "Close" at bounding box center [696, 360] width 26 height 15
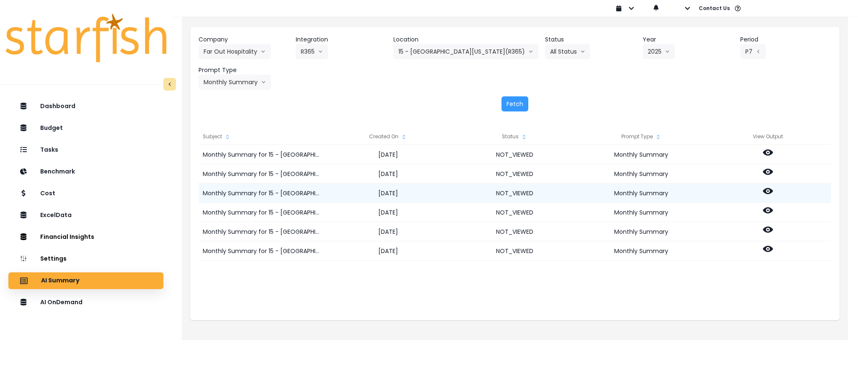
click at [765, 187] on icon at bounding box center [767, 191] width 10 height 10
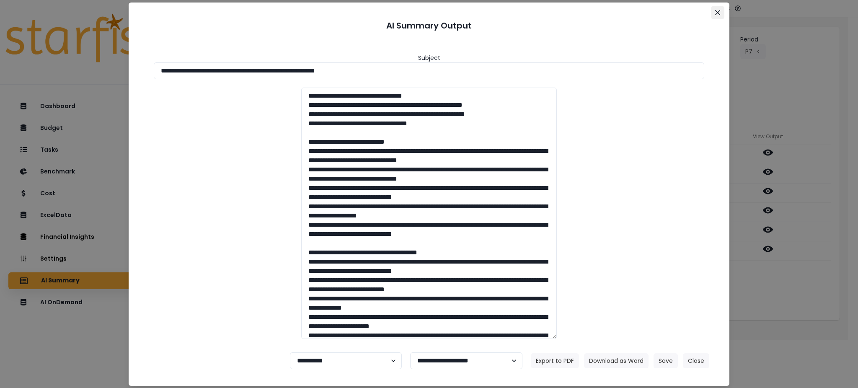
click at [718, 12] on icon "Close" at bounding box center [717, 12] width 5 height 5
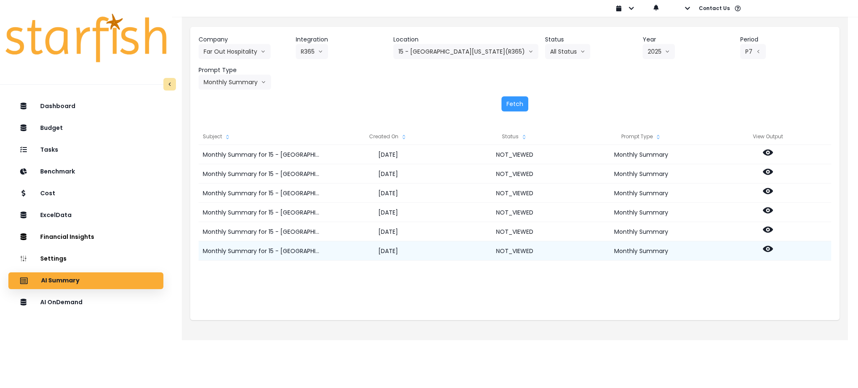
click at [765, 249] on icon at bounding box center [767, 249] width 10 height 6
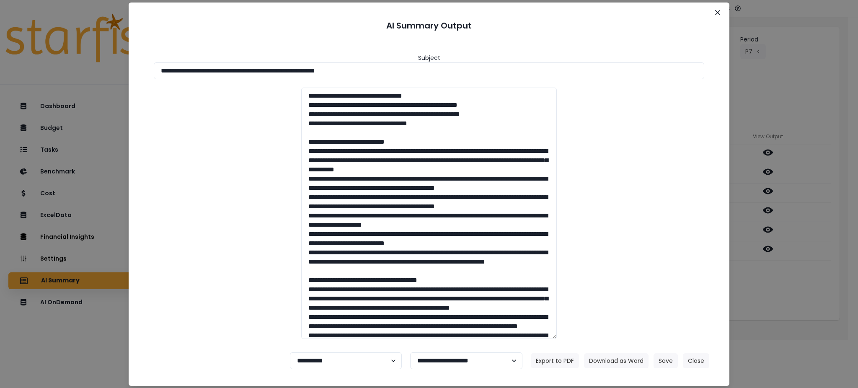
drag, startPoint x: 412, startPoint y: 75, endPoint x: 5, endPoint y: 60, distance: 406.9
click at [0, 57] on div "**********" at bounding box center [429, 194] width 858 height 388
click at [619, 364] on button "Download as Word" at bounding box center [616, 360] width 64 height 15
click at [806, 310] on div "**********" at bounding box center [429, 194] width 858 height 388
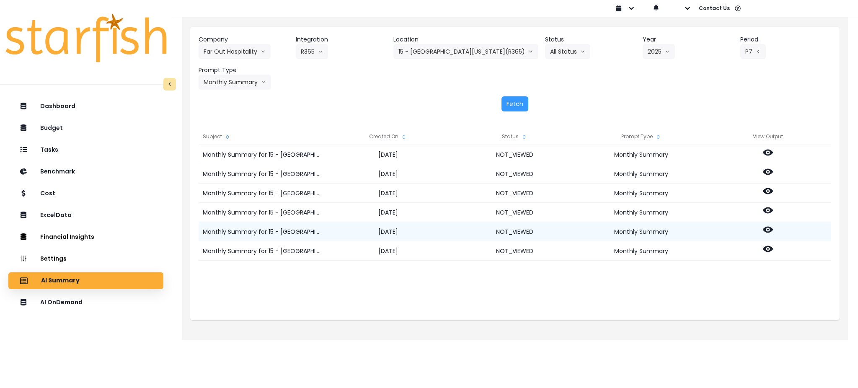
click at [769, 230] on icon at bounding box center [767, 230] width 10 height 6
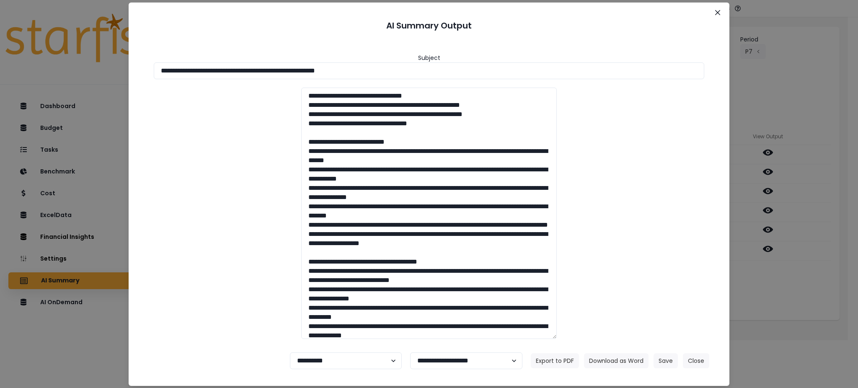
drag, startPoint x: 424, startPoint y: 73, endPoint x: 0, endPoint y: 70, distance: 424.2
click at [0, 70] on div "**********" at bounding box center [429, 194] width 858 height 388
click at [606, 358] on button "Download as Word" at bounding box center [616, 360] width 64 height 15
click at [695, 356] on button "Close" at bounding box center [696, 360] width 26 height 15
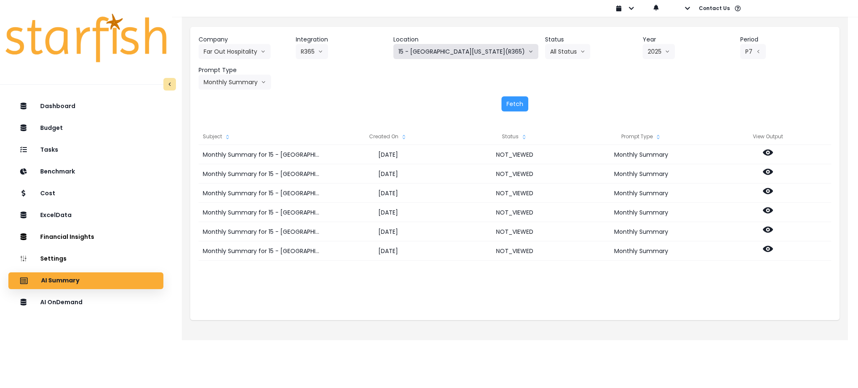
click at [415, 52] on button "15 - [GEOGRAPHIC_DATA][US_STATE](R365)" at bounding box center [465, 51] width 145 height 15
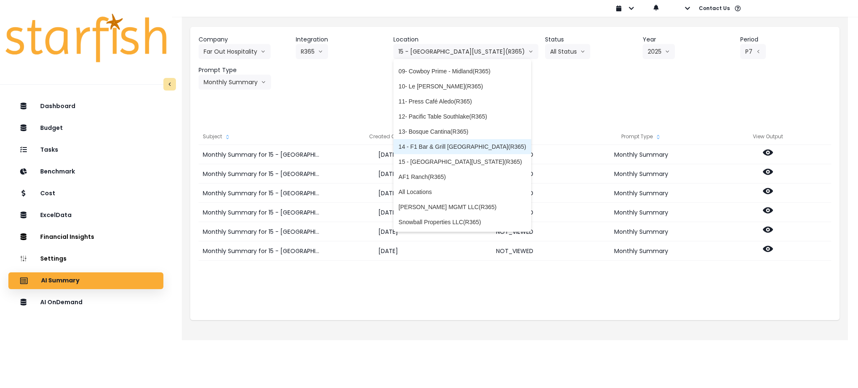
click at [432, 146] on span "14 - F1 Bar & Grill [GEOGRAPHIC_DATA](R365)" at bounding box center [461, 146] width 127 height 8
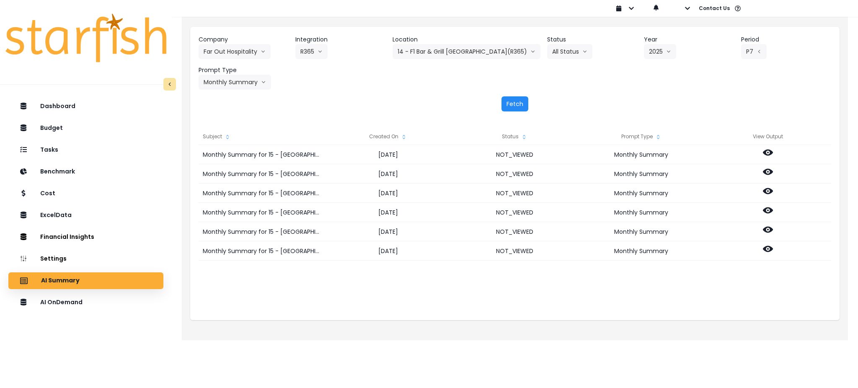
click at [516, 105] on button "Fetch" at bounding box center [514, 103] width 27 height 15
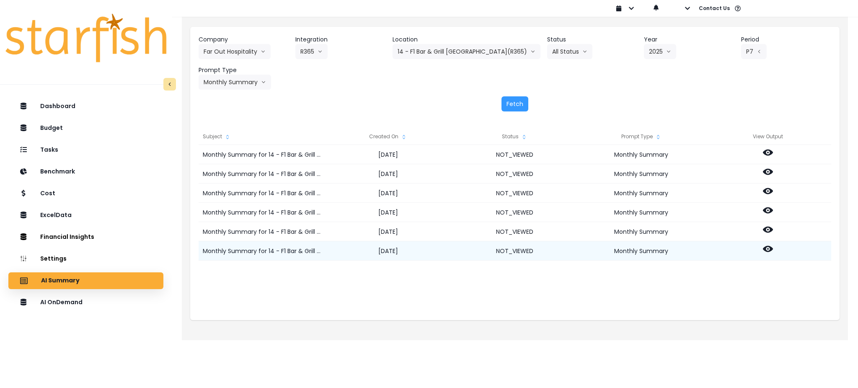
click at [767, 248] on circle at bounding box center [768, 249] width 2 height 2
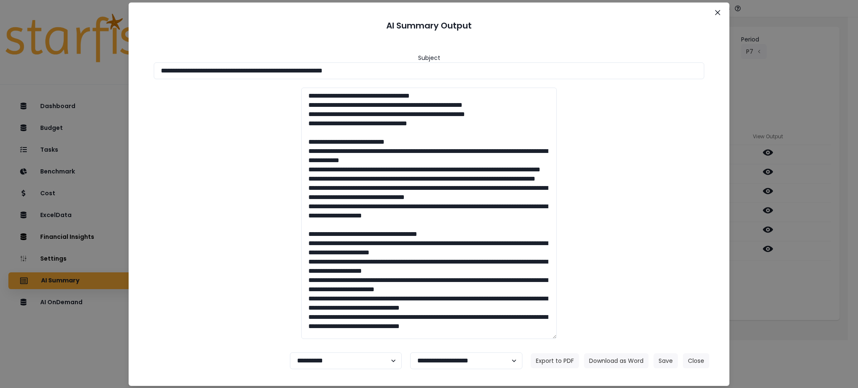
drag, startPoint x: 394, startPoint y: 70, endPoint x: 24, endPoint y: 57, distance: 370.0
click at [26, 57] on div "**********" at bounding box center [429, 194] width 858 height 388
click at [624, 365] on button "Download as Word" at bounding box center [616, 360] width 64 height 15
drag, startPoint x: 794, startPoint y: 261, endPoint x: 790, endPoint y: 255, distance: 7.2
click at [794, 261] on div "**********" at bounding box center [429, 194] width 858 height 388
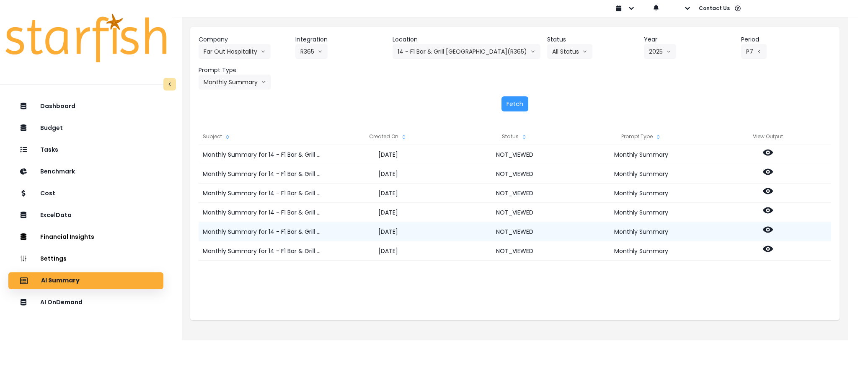
click at [767, 227] on icon at bounding box center [767, 230] width 10 height 6
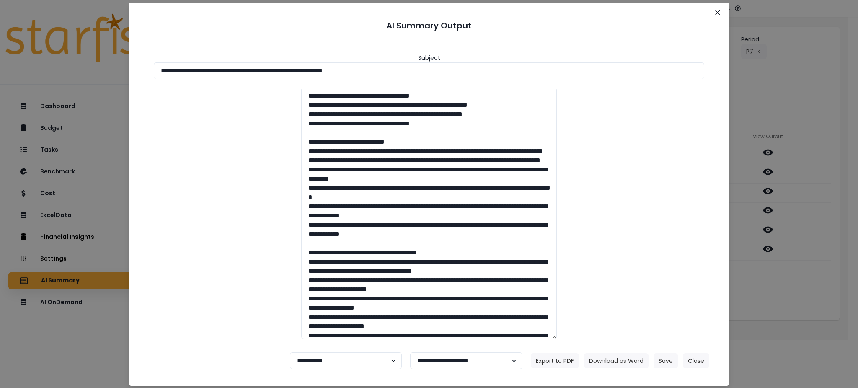
click at [765, 286] on div "**********" at bounding box center [429, 194] width 858 height 388
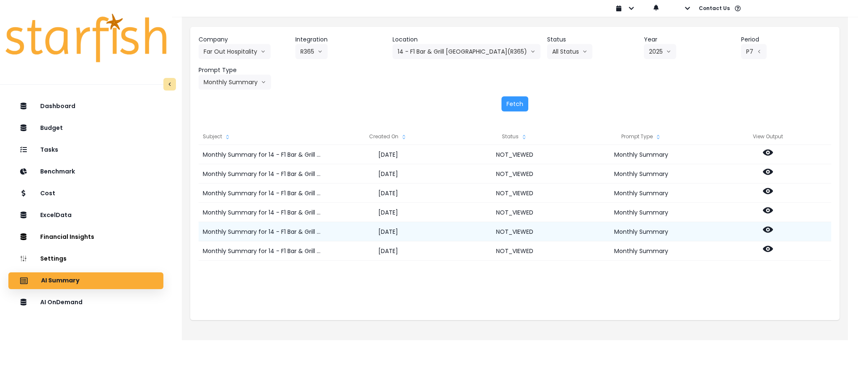
click at [768, 231] on icon at bounding box center [767, 229] width 10 height 10
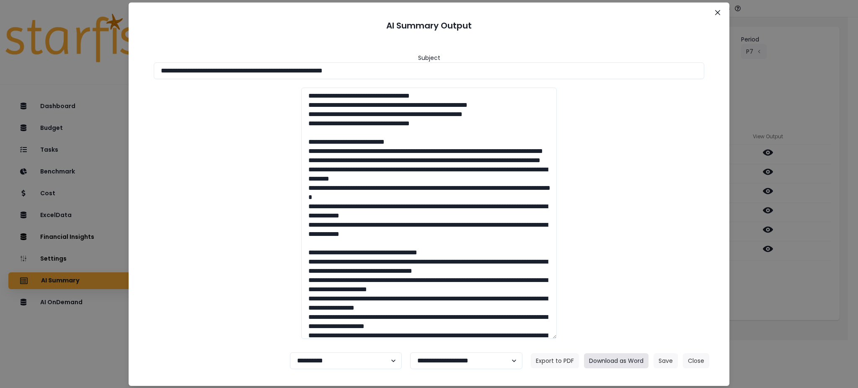
click at [604, 355] on button "Download as Word" at bounding box center [616, 360] width 64 height 15
click at [697, 364] on button "Close" at bounding box center [696, 360] width 26 height 15
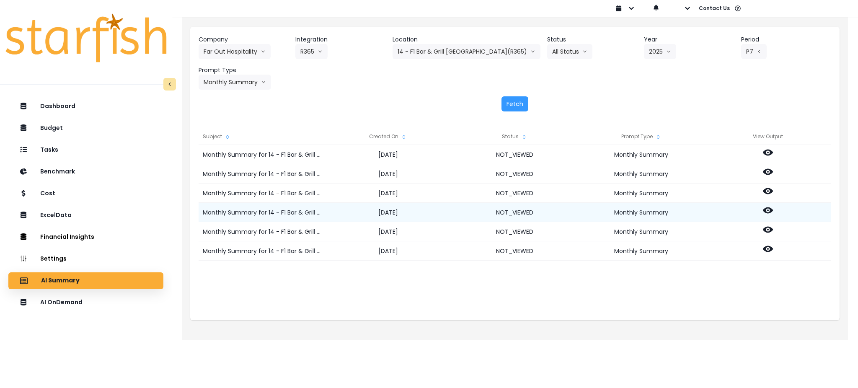
click at [765, 212] on icon at bounding box center [767, 210] width 10 height 6
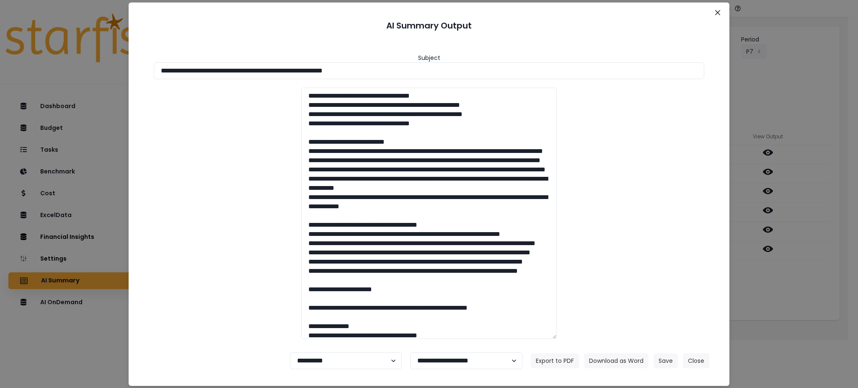
drag, startPoint x: 399, startPoint y: 68, endPoint x: 0, endPoint y: 39, distance: 399.6
click at [0, 39] on div "**********" at bounding box center [429, 194] width 858 height 388
click at [613, 358] on button "Download as Word" at bounding box center [616, 360] width 64 height 15
click at [763, 79] on div "**********" at bounding box center [429, 194] width 858 height 388
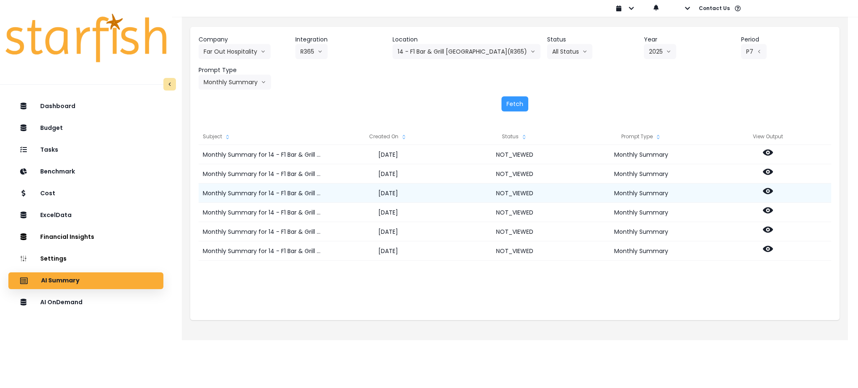
click at [764, 190] on icon at bounding box center [767, 191] width 10 height 6
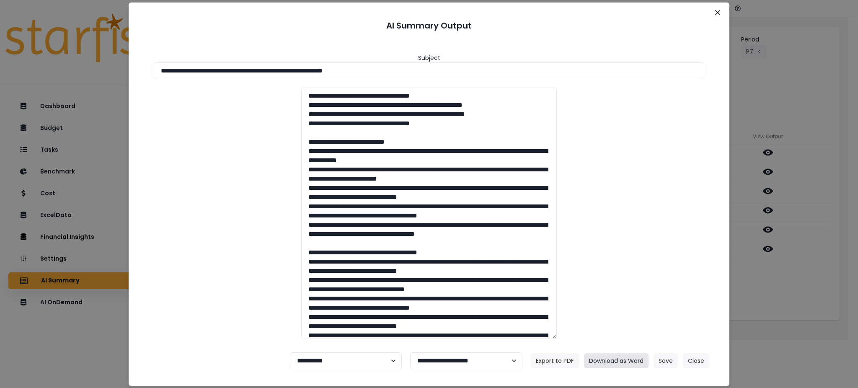
click at [626, 361] on button "Download as Word" at bounding box center [616, 360] width 64 height 15
click at [699, 357] on button "Close" at bounding box center [696, 360] width 26 height 15
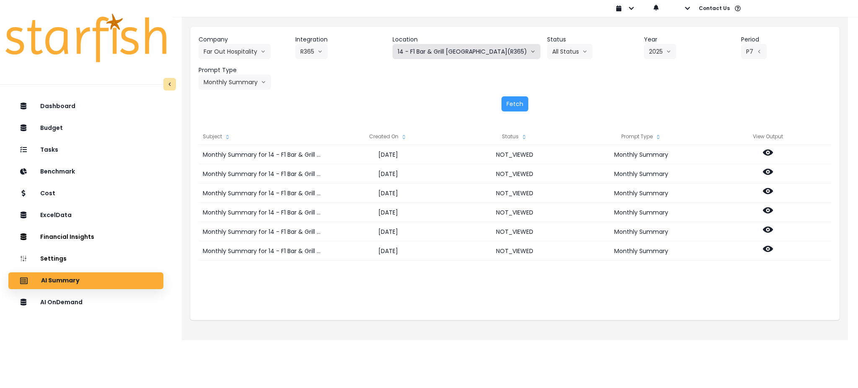
click at [442, 51] on button "14 - F1 Bar & Grill [GEOGRAPHIC_DATA](R365)" at bounding box center [466, 51] width 148 height 15
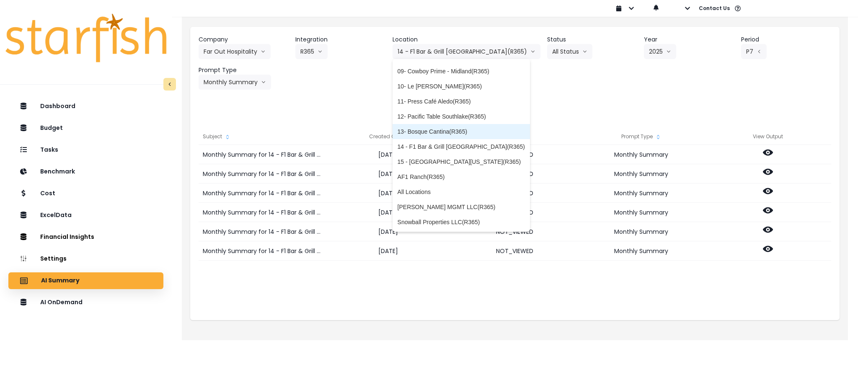
click at [453, 129] on span "13- Bosque Cantina(R365)" at bounding box center [460, 131] width 127 height 8
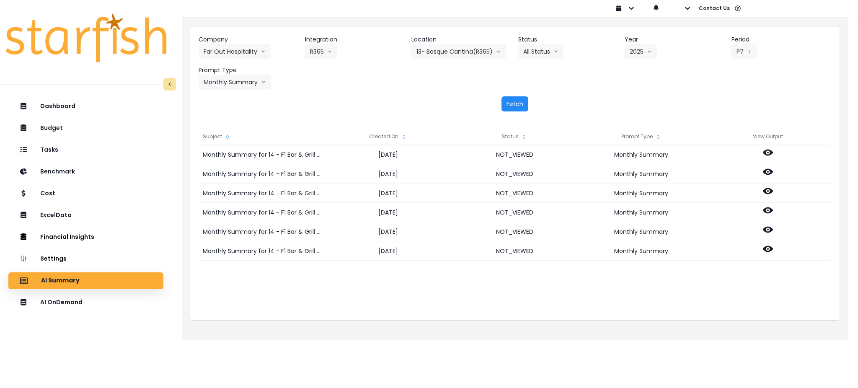
click at [521, 105] on button "Fetch" at bounding box center [514, 103] width 27 height 15
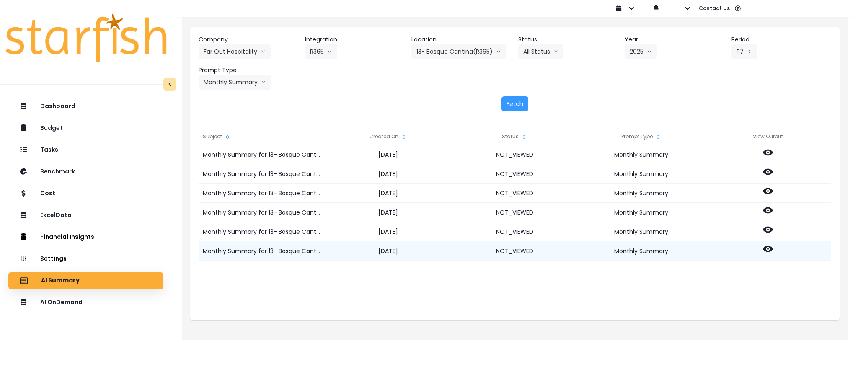
click at [766, 250] on icon at bounding box center [767, 249] width 10 height 10
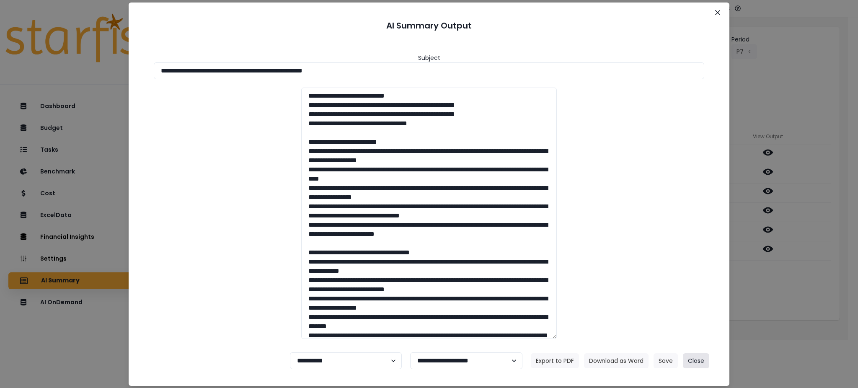
click at [697, 360] on button "Close" at bounding box center [696, 360] width 26 height 15
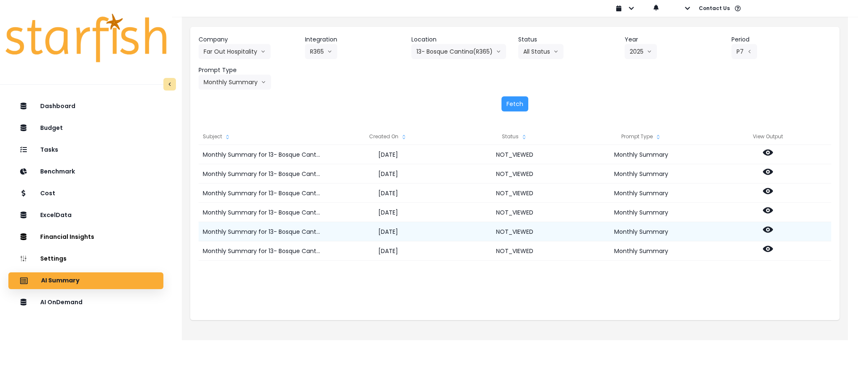
click at [772, 230] on icon at bounding box center [767, 230] width 10 height 6
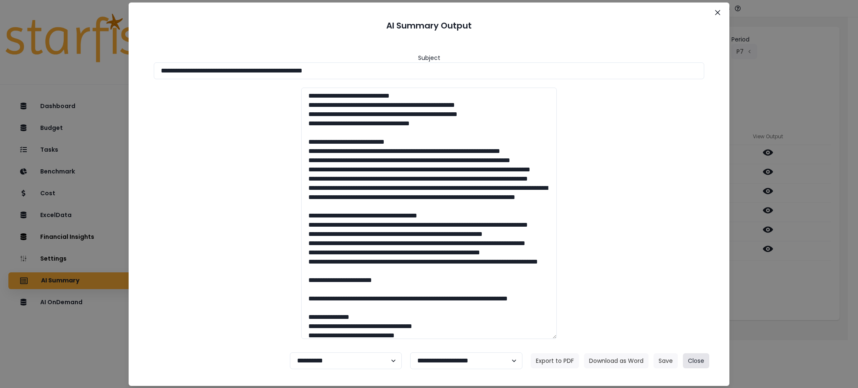
click at [703, 365] on button "Close" at bounding box center [696, 360] width 26 height 15
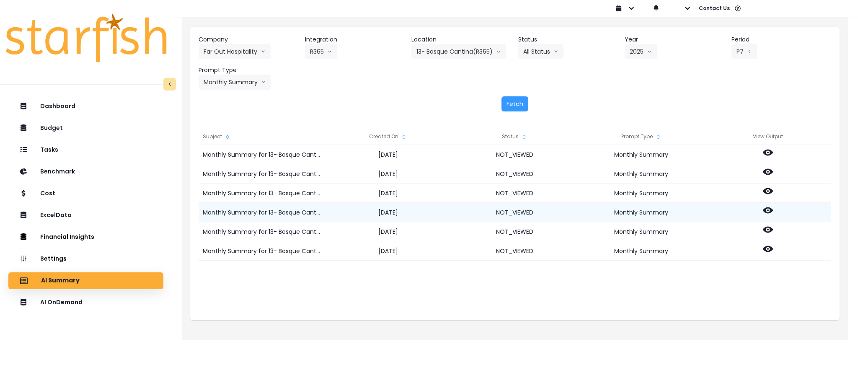
click at [765, 213] on icon at bounding box center [767, 210] width 10 height 10
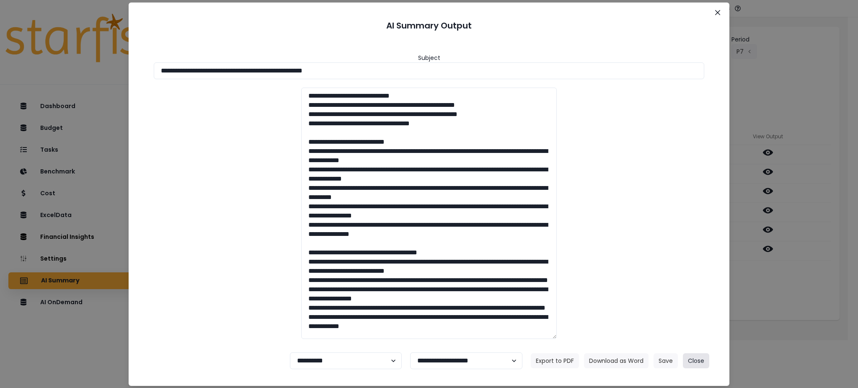
click at [695, 358] on button "Close" at bounding box center [696, 360] width 26 height 15
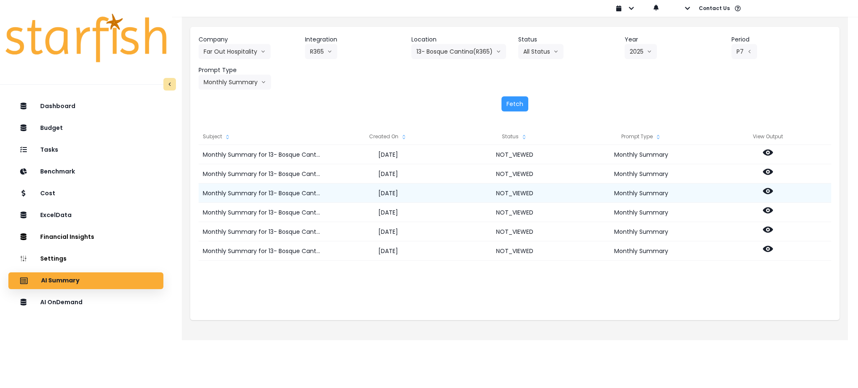
click at [769, 189] on icon at bounding box center [767, 191] width 10 height 6
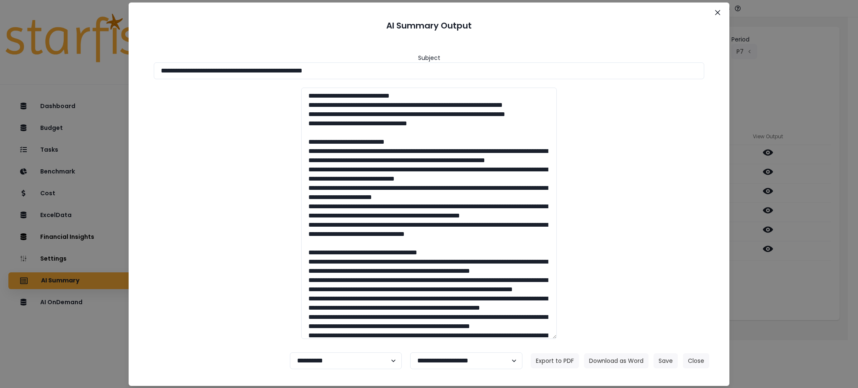
drag, startPoint x: 386, startPoint y: 70, endPoint x: 0, endPoint y: 64, distance: 386.1
click at [0, 64] on div "**********" at bounding box center [429, 194] width 858 height 388
click at [616, 357] on button "Download as Word" at bounding box center [616, 360] width 64 height 15
click at [807, 288] on div "**********" at bounding box center [429, 194] width 858 height 388
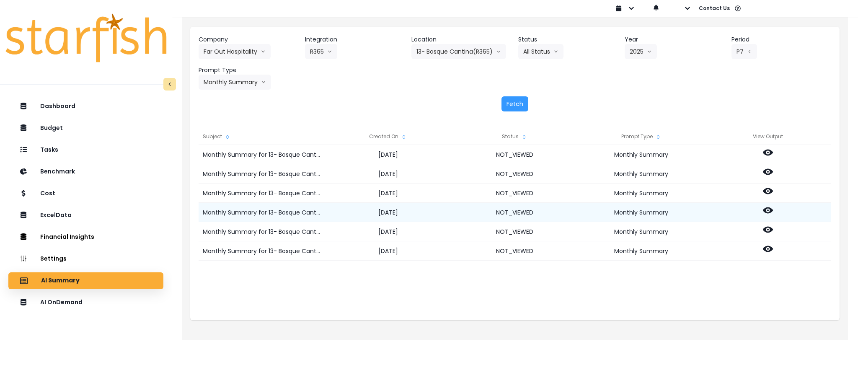
click at [766, 209] on icon at bounding box center [767, 210] width 10 height 10
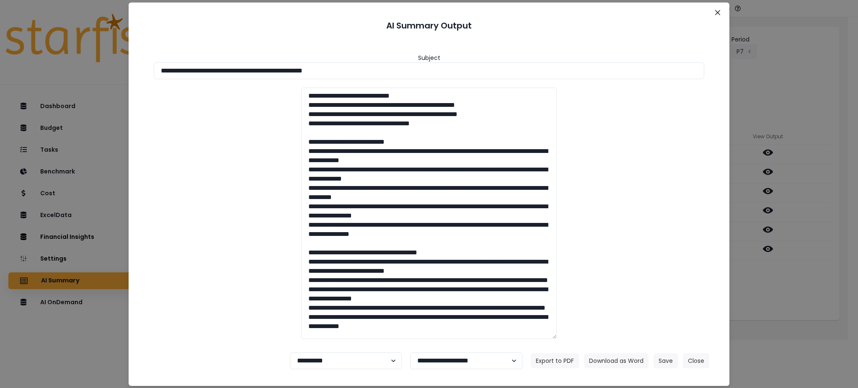
drag, startPoint x: 383, startPoint y: 72, endPoint x: 0, endPoint y: 70, distance: 383.1
click at [0, 70] on div "**********" at bounding box center [429, 194] width 858 height 388
click at [613, 358] on button "Download as Word" at bounding box center [616, 360] width 64 height 15
click at [706, 361] on button "Close" at bounding box center [696, 360] width 26 height 15
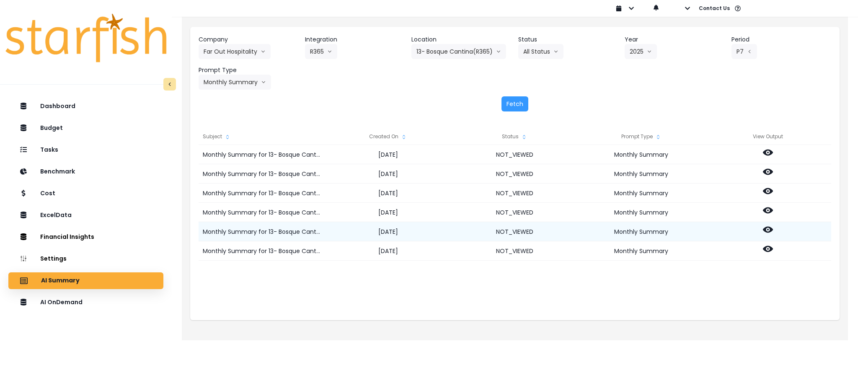
click at [767, 233] on icon at bounding box center [767, 229] width 10 height 10
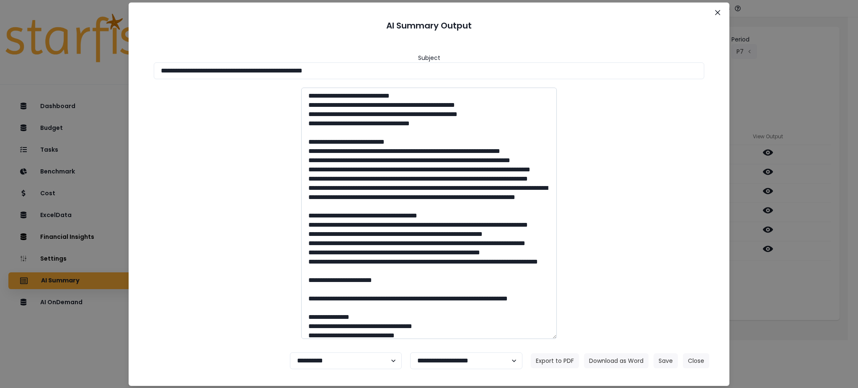
drag, startPoint x: 263, startPoint y: 238, endPoint x: 358, endPoint y: 267, distance: 99.7
click at [263, 238] on div at bounding box center [428, 213] width 567 height 251
click at [687, 360] on button "Close" at bounding box center [696, 360] width 26 height 15
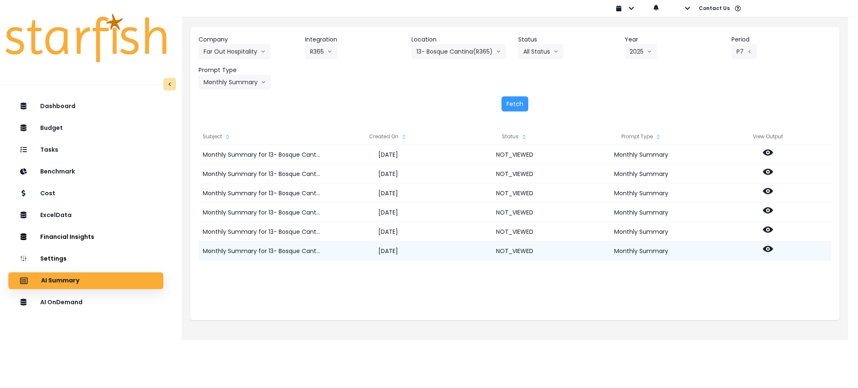
click at [771, 250] on icon at bounding box center [767, 249] width 10 height 6
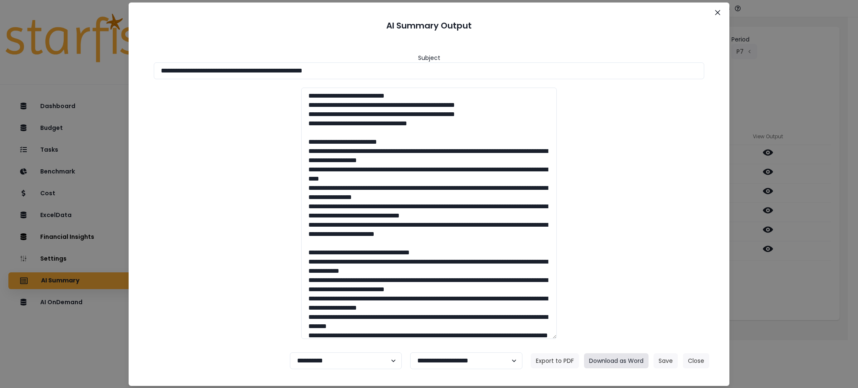
click at [627, 360] on button "Download as Word" at bounding box center [616, 360] width 64 height 15
click at [698, 357] on button "Close" at bounding box center [696, 360] width 26 height 15
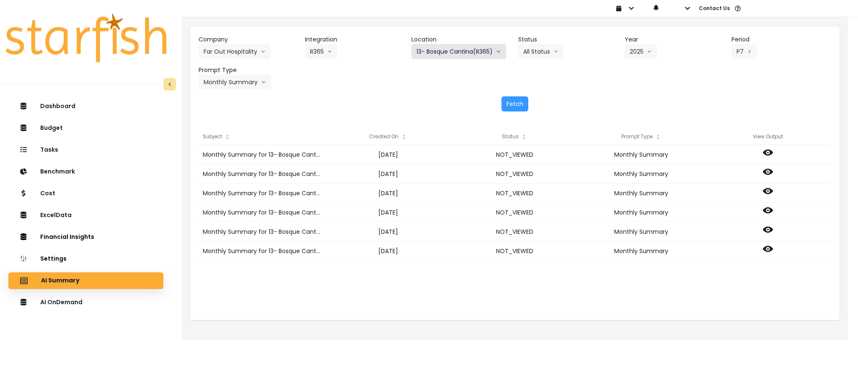
click at [455, 53] on button "13- Bosque Cantina(R365)" at bounding box center [458, 51] width 95 height 15
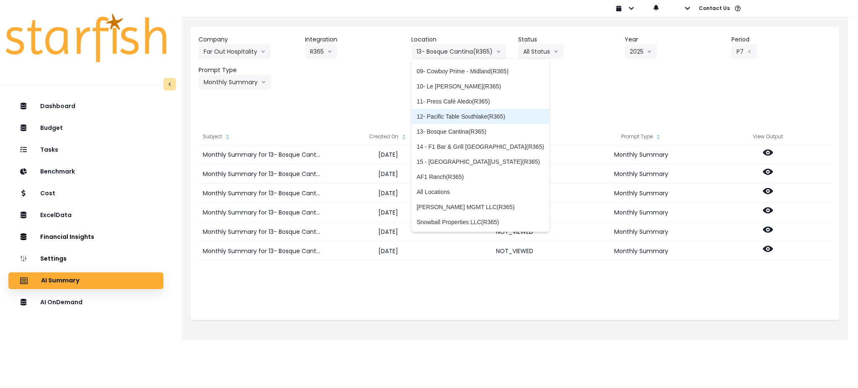
click at [444, 115] on span "12- Pacific Table Southlake(R365)" at bounding box center [479, 116] width 127 height 8
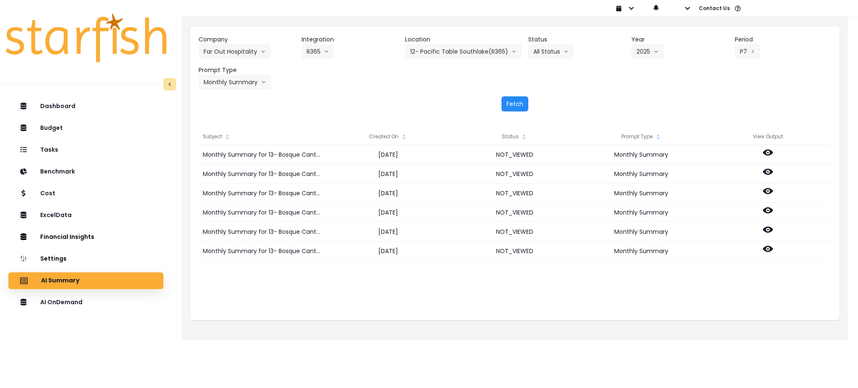
click at [506, 106] on button "Fetch" at bounding box center [514, 103] width 27 height 15
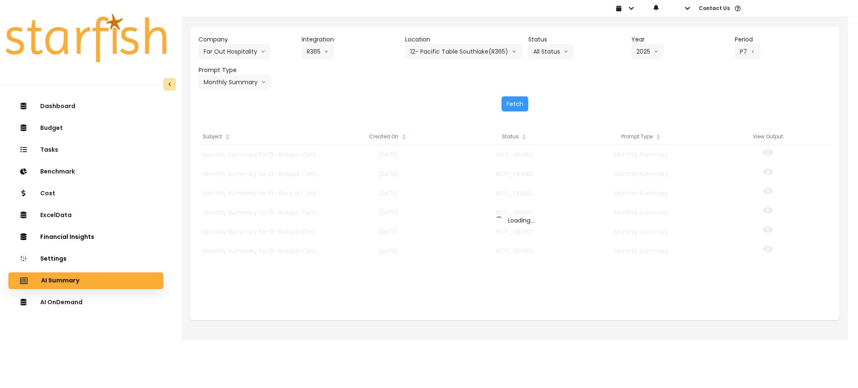
click at [590, 91] on div "Company Far Out Hospitality 86 Costs Asti Bagel Cafe Balance Grille Bald Ginger…" at bounding box center [514, 73] width 649 height 93
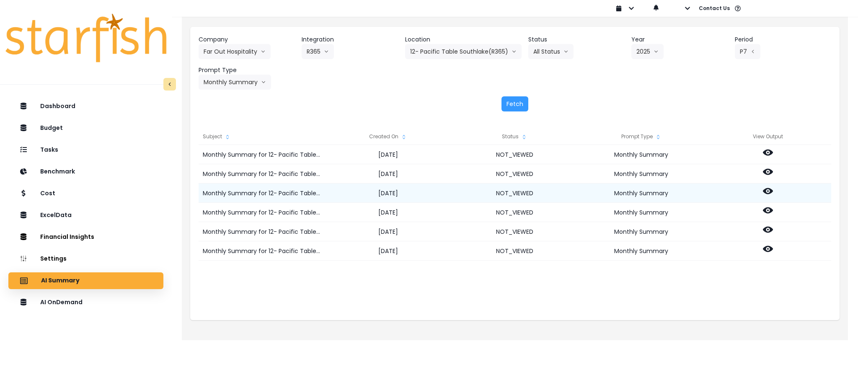
click at [766, 190] on icon at bounding box center [767, 191] width 10 height 10
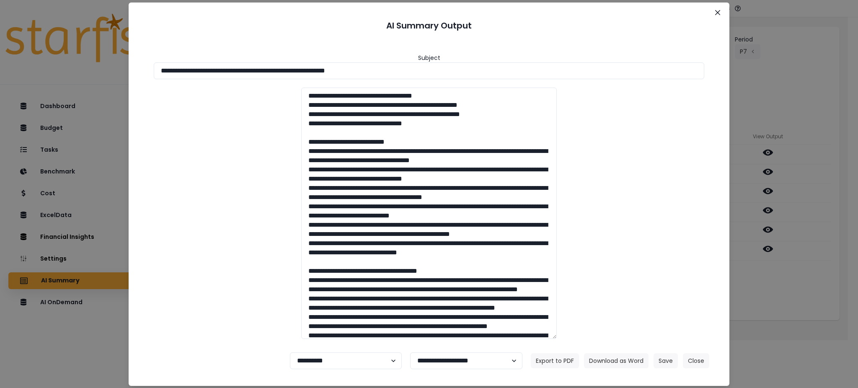
click at [799, 86] on div "**********" at bounding box center [429, 194] width 858 height 388
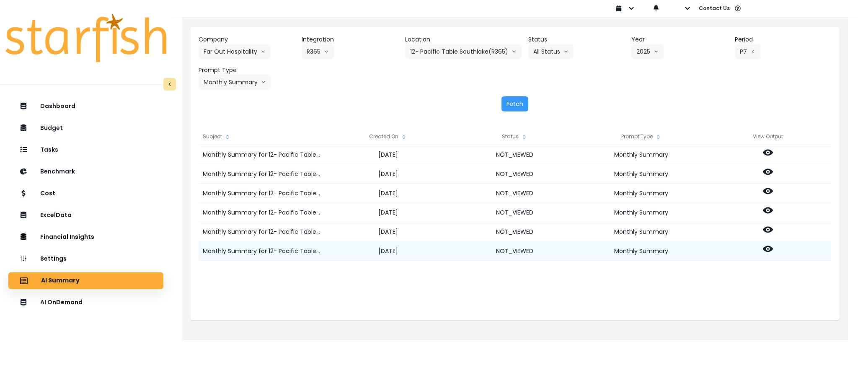
click at [767, 247] on icon at bounding box center [767, 249] width 10 height 10
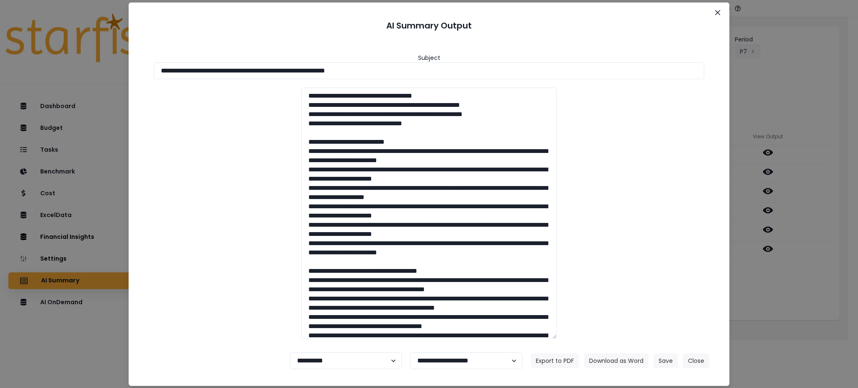
drag, startPoint x: 401, startPoint y: 67, endPoint x: 4, endPoint y: 43, distance: 397.3
click at [7, 43] on div "**********" at bounding box center [429, 194] width 858 height 388
click at [610, 359] on button "Download as Word" at bounding box center [616, 360] width 64 height 15
click at [812, 277] on div "**********" at bounding box center [429, 194] width 858 height 388
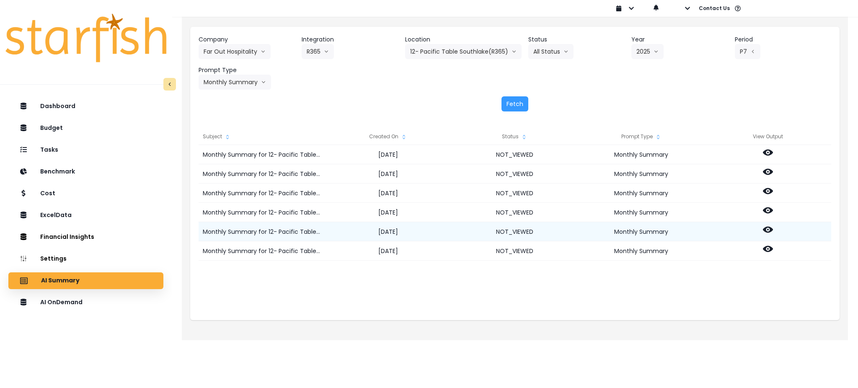
click at [769, 230] on icon at bounding box center [767, 230] width 10 height 6
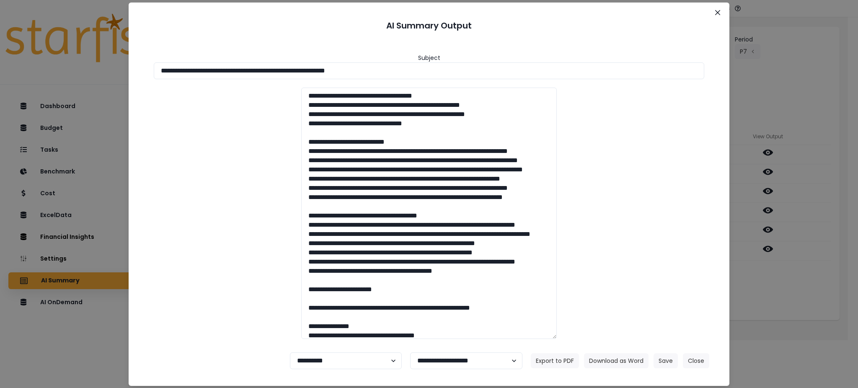
drag, startPoint x: 414, startPoint y: 71, endPoint x: 0, endPoint y: 45, distance: 414.9
click at [0, 45] on div "**********" at bounding box center [429, 194] width 858 height 388
click at [618, 353] on button "Download as Word" at bounding box center [616, 360] width 64 height 15
click at [793, 295] on div "**********" at bounding box center [429, 194] width 858 height 388
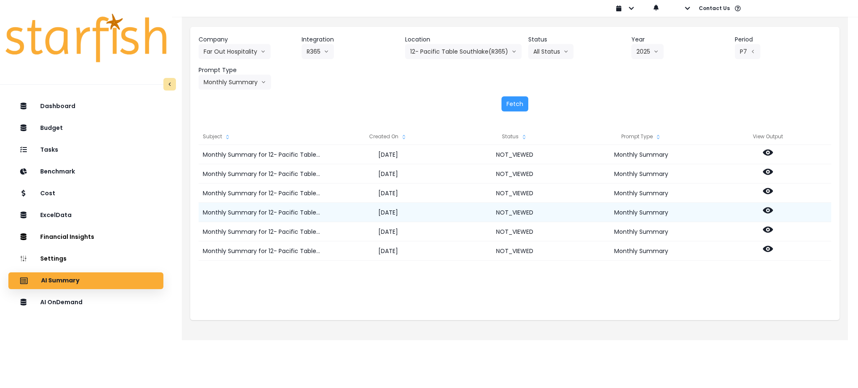
click at [771, 207] on icon at bounding box center [767, 210] width 10 height 10
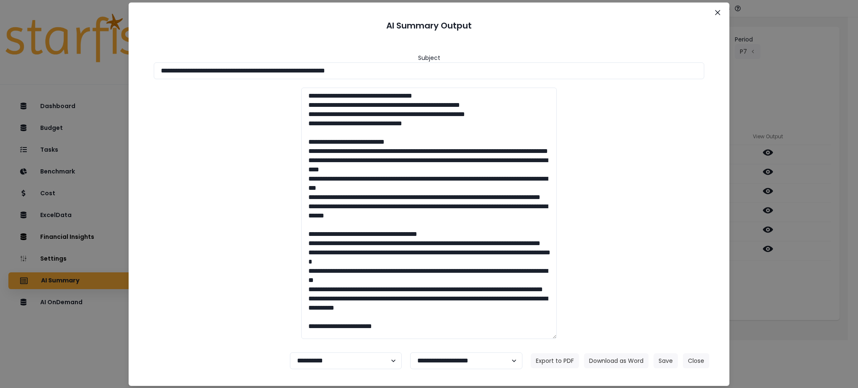
drag, startPoint x: 393, startPoint y: 67, endPoint x: 420, endPoint y: 170, distance: 107.1
click at [13, 50] on div "**********" at bounding box center [429, 194] width 858 height 388
click at [621, 355] on button "Download as Word" at bounding box center [616, 360] width 64 height 15
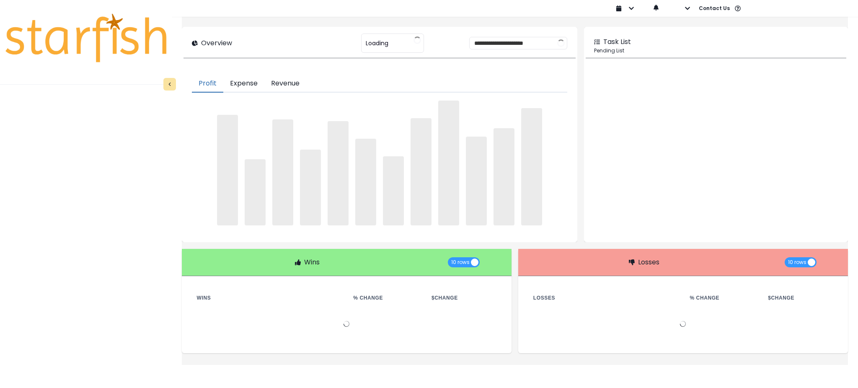
type input "********"
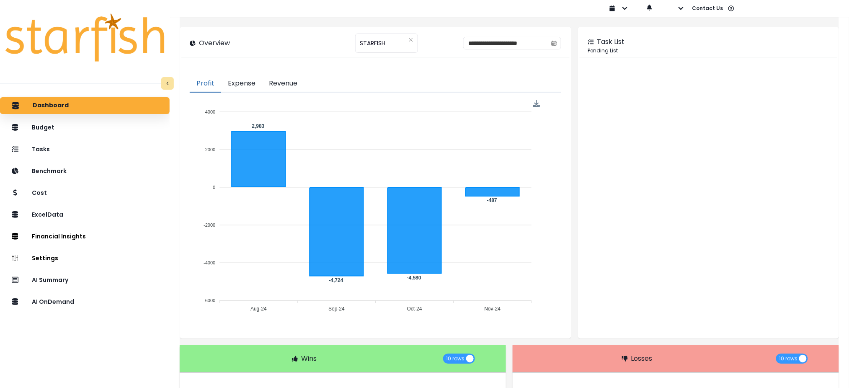
click at [97, 292] on div "Dashboard Budget Tasks Benchmark Cost ExcelData Financial Insights Location Ana…" at bounding box center [85, 257] width 170 height 325
click at [101, 308] on div "AI OnDemand" at bounding box center [85, 302] width 156 height 18
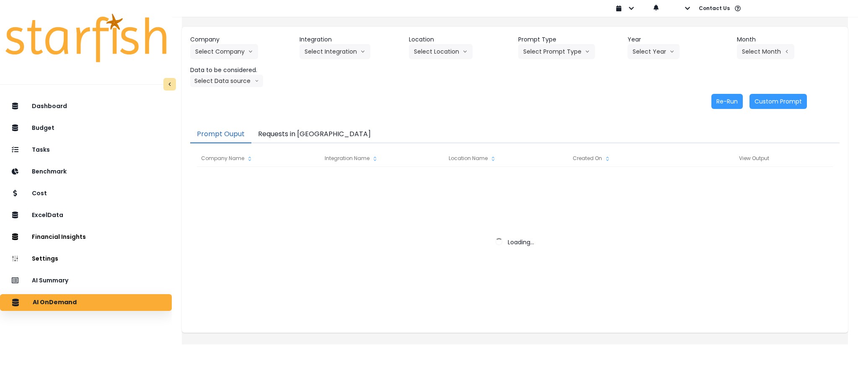
click at [266, 139] on button "Requests in [GEOGRAPHIC_DATA]" at bounding box center [314, 135] width 126 height 18
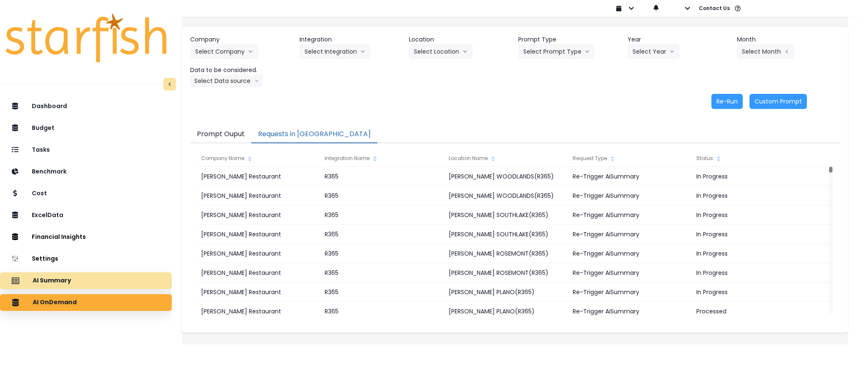
click at [95, 277] on div "AI Summary" at bounding box center [86, 281] width 158 height 18
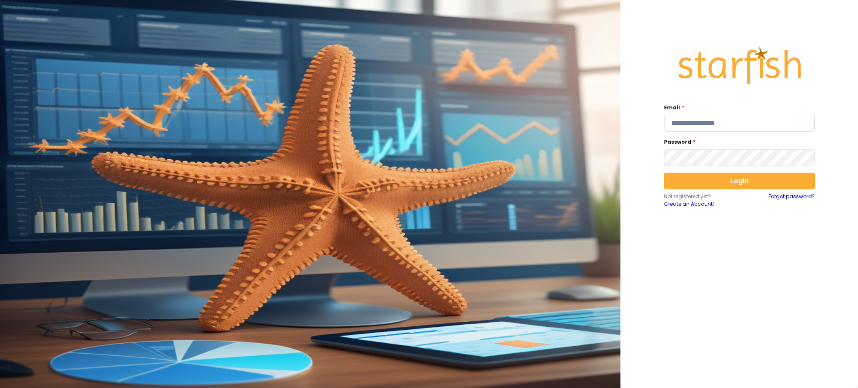
click at [760, 118] on input "email" at bounding box center [739, 123] width 151 height 17
type input "**********"
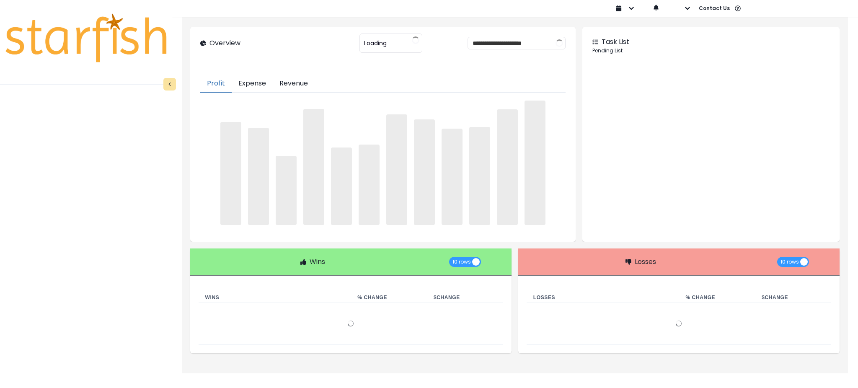
type input "********"
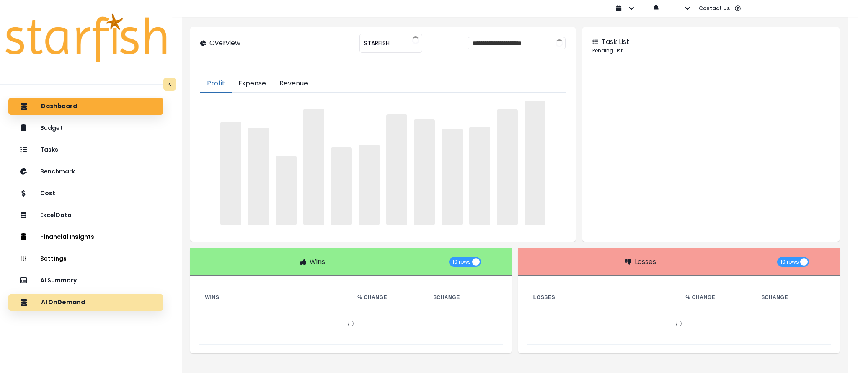
click at [109, 304] on div "AI OnDemand" at bounding box center [86, 303] width 142 height 18
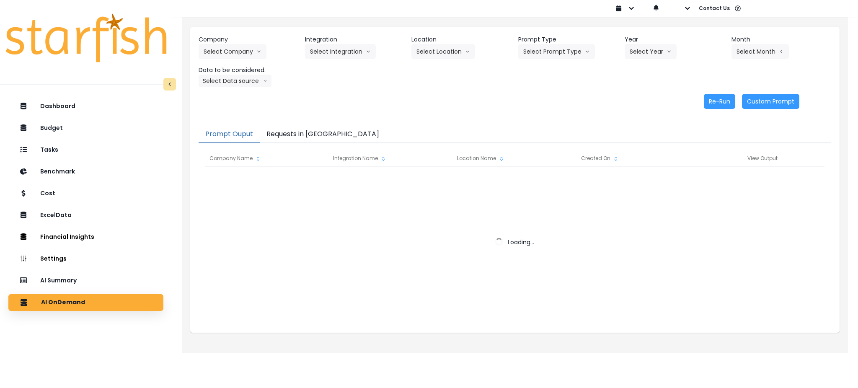
click at [287, 128] on button "Requests in [GEOGRAPHIC_DATA]" at bounding box center [323, 135] width 126 height 18
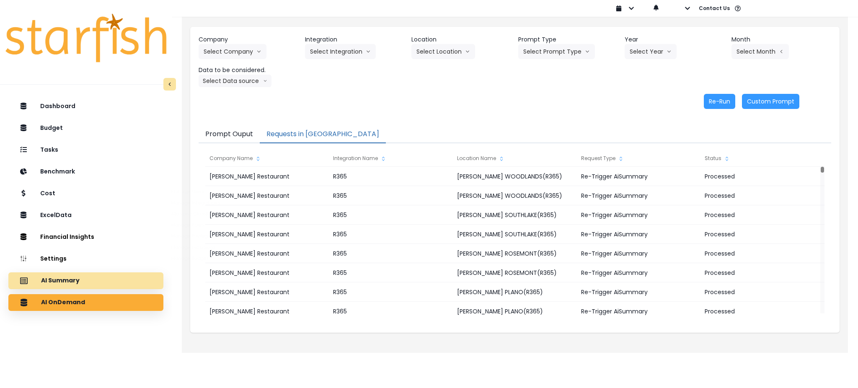
click at [64, 282] on p "AI Summary" at bounding box center [60, 281] width 39 height 8
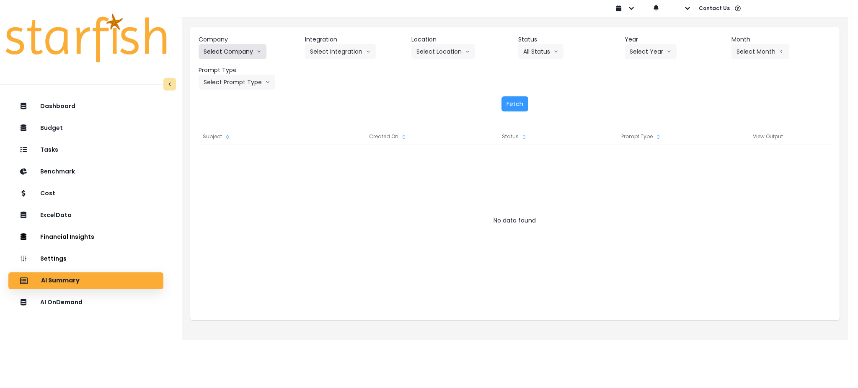
click at [235, 46] on button "Select Company" at bounding box center [232, 51] width 68 height 15
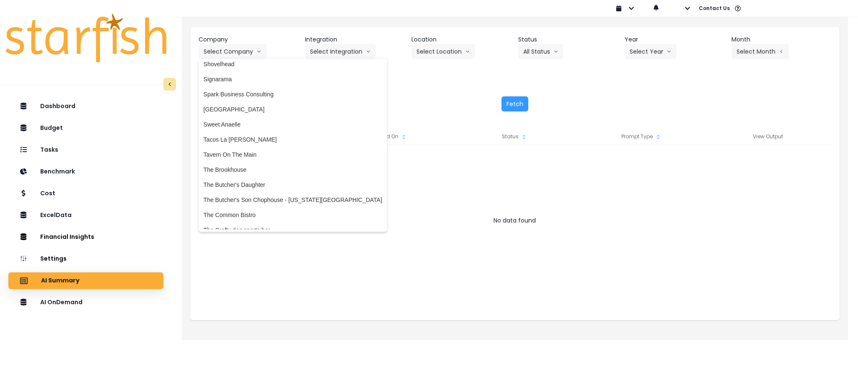
scroll to position [1762, 0]
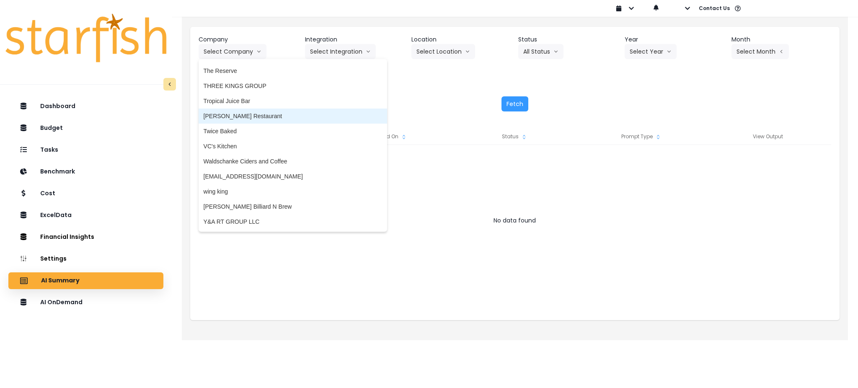
click at [233, 114] on span "[PERSON_NAME] Restaurant" at bounding box center [292, 116] width 178 height 8
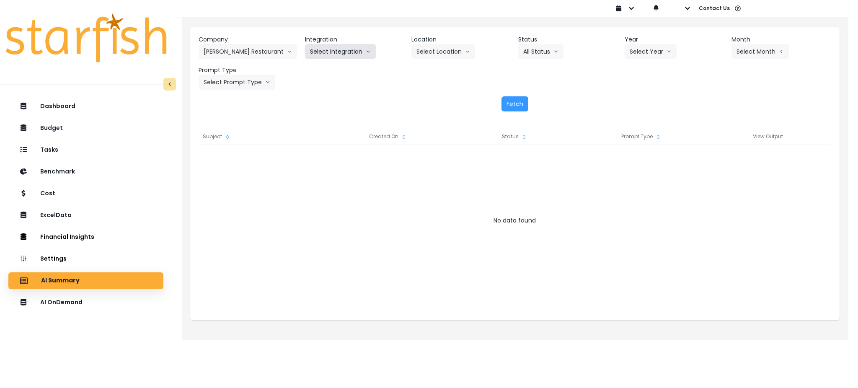
click at [351, 57] on button "Select Integration" at bounding box center [340, 51] width 71 height 15
click at [317, 73] on li "R365" at bounding box center [317, 69] width 24 height 15
click at [434, 50] on button "Select Location" at bounding box center [443, 51] width 64 height 15
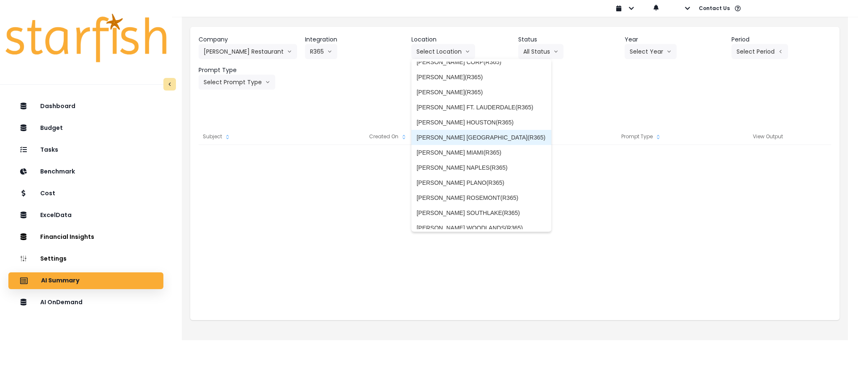
scroll to position [89, 0]
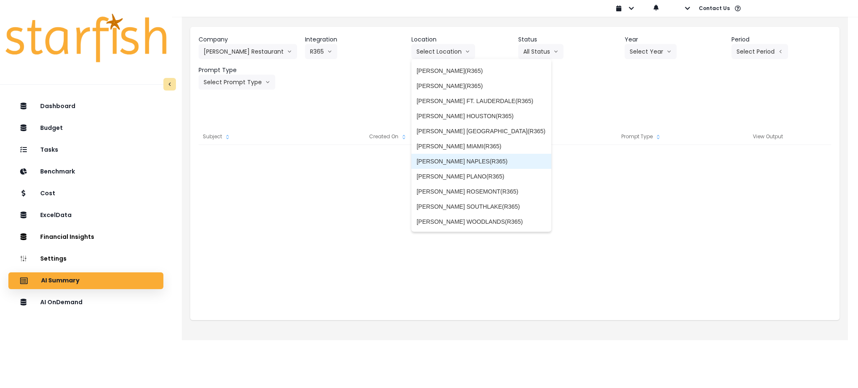
click at [460, 160] on span "[PERSON_NAME] NAPLES(R365)" at bounding box center [481, 161] width 130 height 8
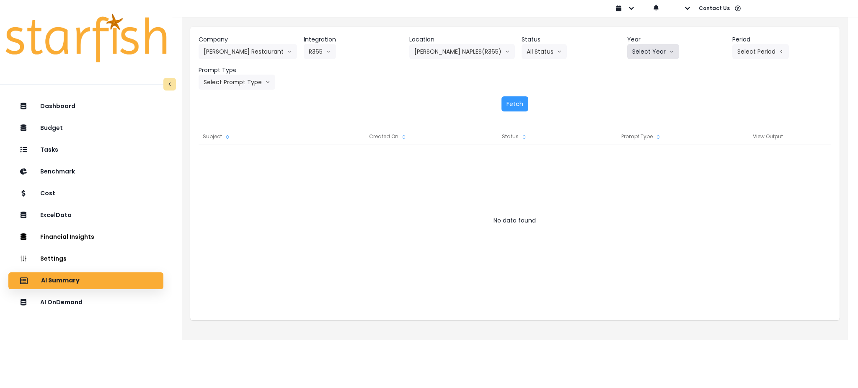
click at [651, 49] on button "Select Year" at bounding box center [653, 51] width 52 height 15
click at [629, 100] on li "2025" at bounding box center [638, 99] width 23 height 15
click at [760, 50] on button "Select Period" at bounding box center [760, 51] width 57 height 15
click at [712, 138] on li "P7" at bounding box center [721, 144] width 21 height 15
click at [242, 84] on button "Select Prompt Type" at bounding box center [236, 82] width 77 height 15
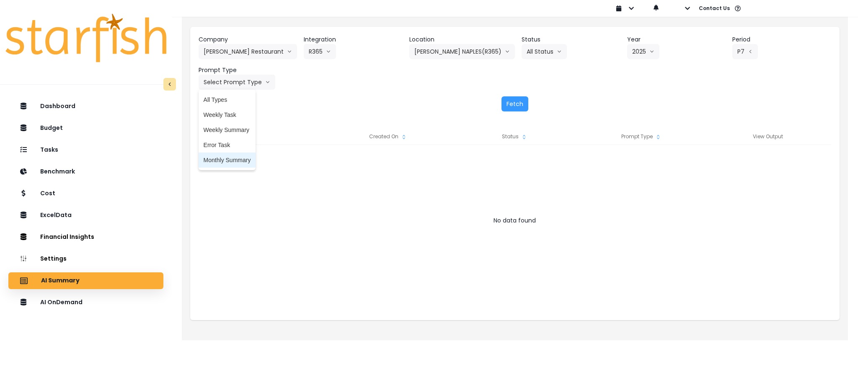
click at [229, 163] on span "Monthly Summary" at bounding box center [226, 160] width 47 height 8
click at [514, 104] on button "Fetch" at bounding box center [514, 103] width 27 height 15
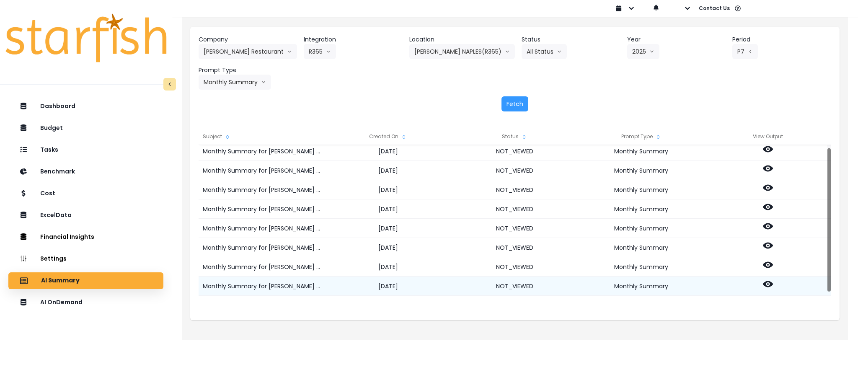
click at [768, 282] on icon at bounding box center [767, 284] width 10 height 10
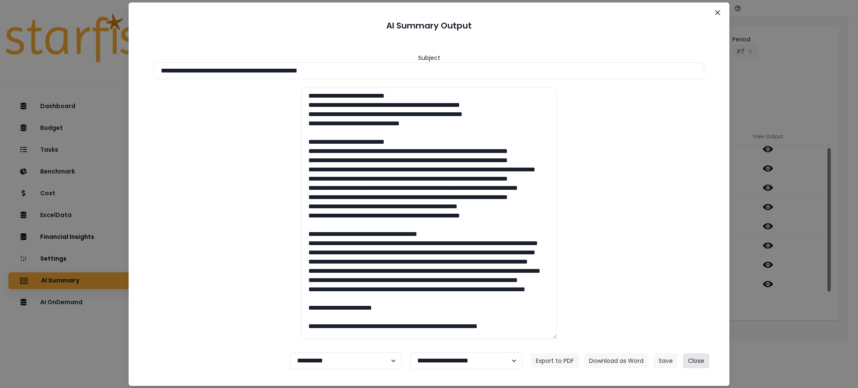
drag, startPoint x: 694, startPoint y: 363, endPoint x: 685, endPoint y: 240, distance: 123.4
click at [685, 240] on section "**********" at bounding box center [429, 194] width 600 height 383
drag, startPoint x: 384, startPoint y: 69, endPoint x: 0, endPoint y: 69, distance: 383.5
click at [0, 69] on div "**********" at bounding box center [429, 194] width 858 height 388
click at [605, 360] on button "Download as Word" at bounding box center [616, 360] width 64 height 15
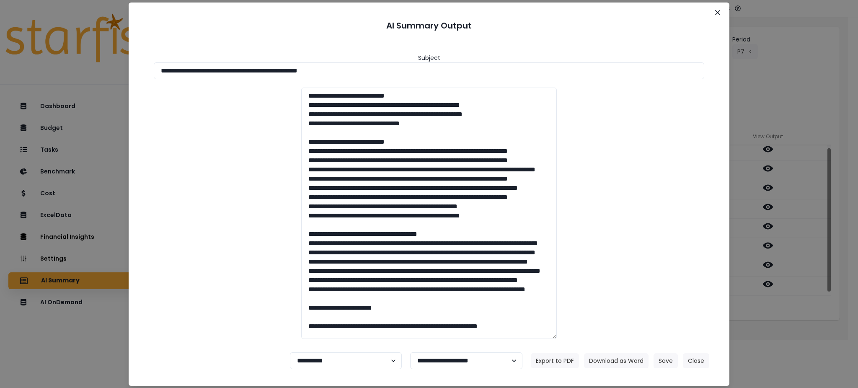
click at [793, 323] on div "**********" at bounding box center [429, 194] width 858 height 388
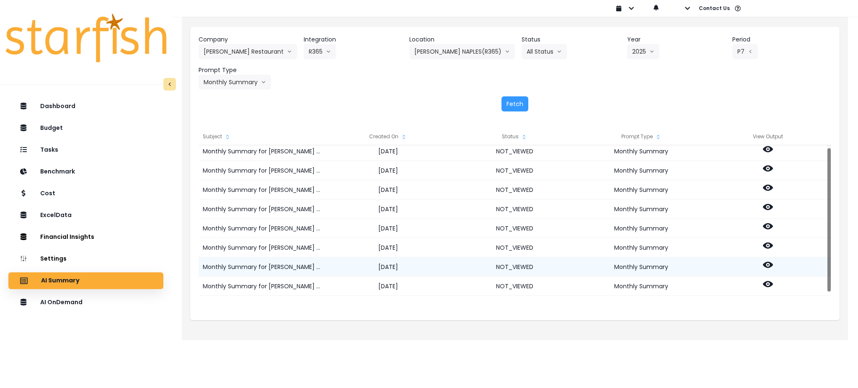
click at [768, 266] on icon at bounding box center [767, 265] width 10 height 10
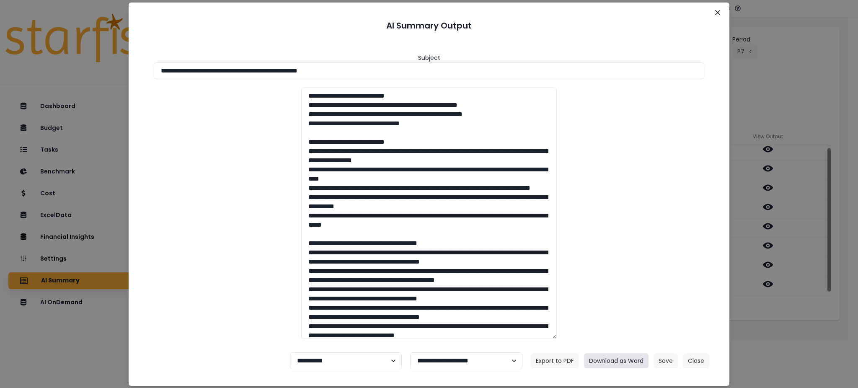
click at [612, 361] on button "Download as Word" at bounding box center [616, 360] width 64 height 15
click at [697, 365] on button "Close" at bounding box center [696, 360] width 26 height 15
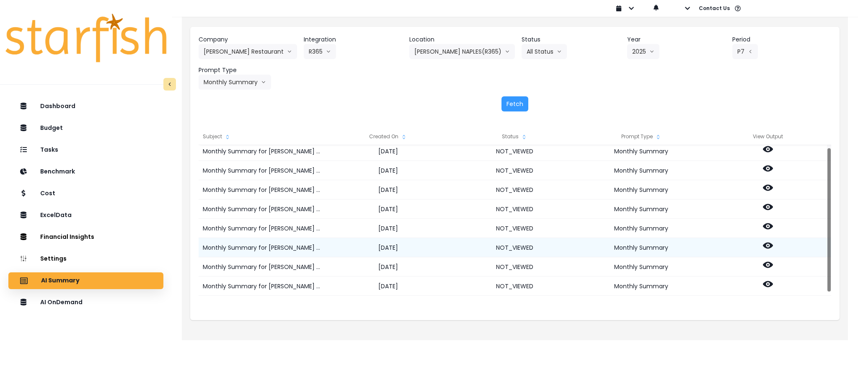
click at [774, 245] on div at bounding box center [767, 247] width 126 height 19
click at [768, 245] on circle at bounding box center [768, 246] width 2 height 2
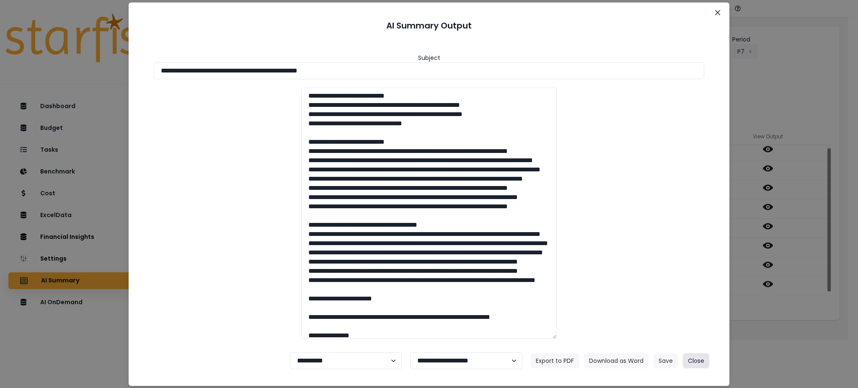
click at [696, 357] on button "Close" at bounding box center [696, 360] width 26 height 15
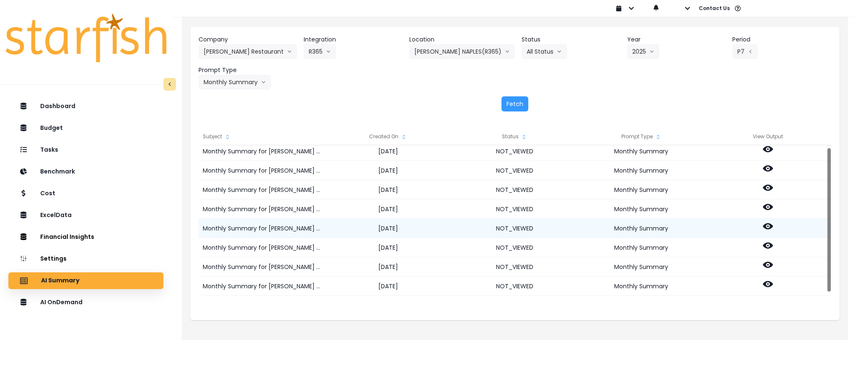
click at [766, 227] on icon at bounding box center [767, 226] width 10 height 10
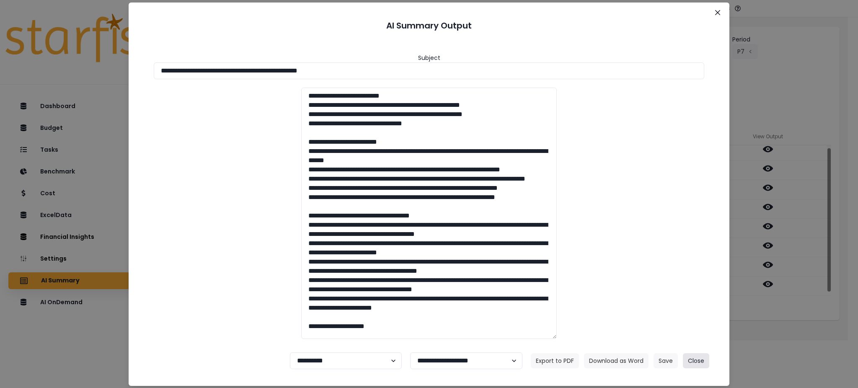
click at [704, 361] on button "Close" at bounding box center [696, 360] width 26 height 15
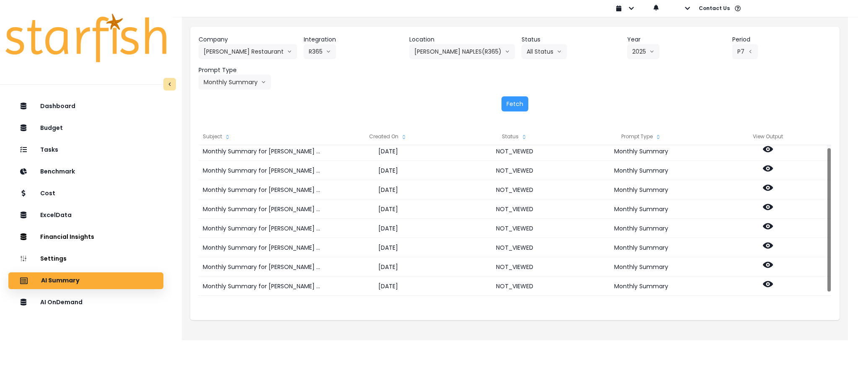
click at [672, 337] on div "Company [PERSON_NAME] Restaurant 86 Costs Asti Bagel Cafe Balance Grille Bald G…" at bounding box center [515, 176] width 666 height 328
click at [438, 61] on div "Company [PERSON_NAME] Restaurant 86 Costs Asti Bagel Cafe Balance Grille Bald G…" at bounding box center [514, 62] width 632 height 54
click at [432, 52] on button "[PERSON_NAME] NAPLES(R365)" at bounding box center [462, 51] width 106 height 15
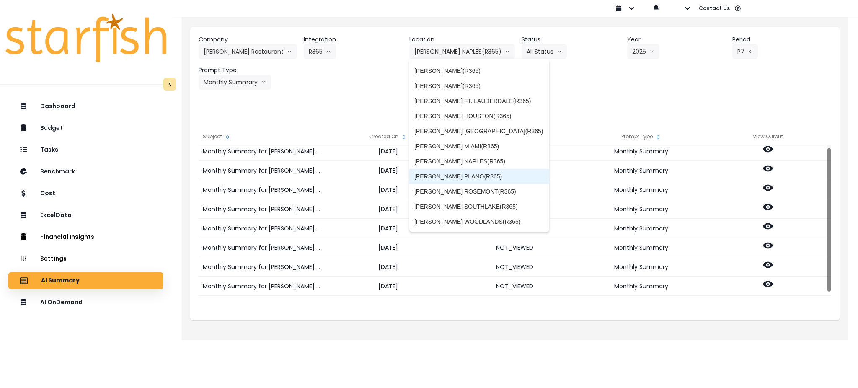
click at [472, 177] on span "[PERSON_NAME] PLANO(R365)" at bounding box center [479, 176] width 130 height 8
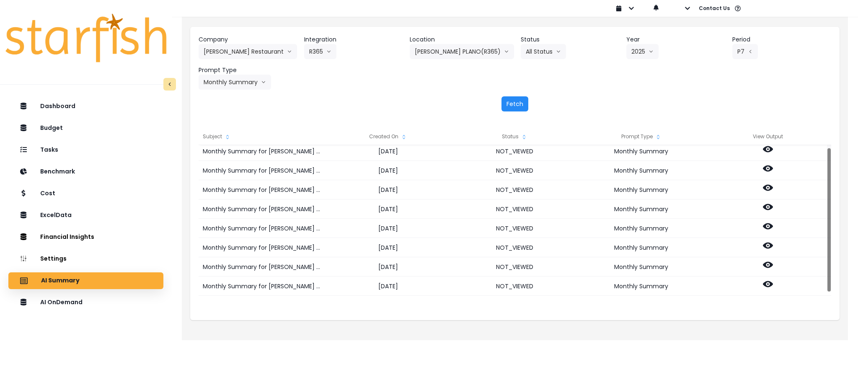
click at [510, 101] on button "Fetch" at bounding box center [514, 103] width 27 height 15
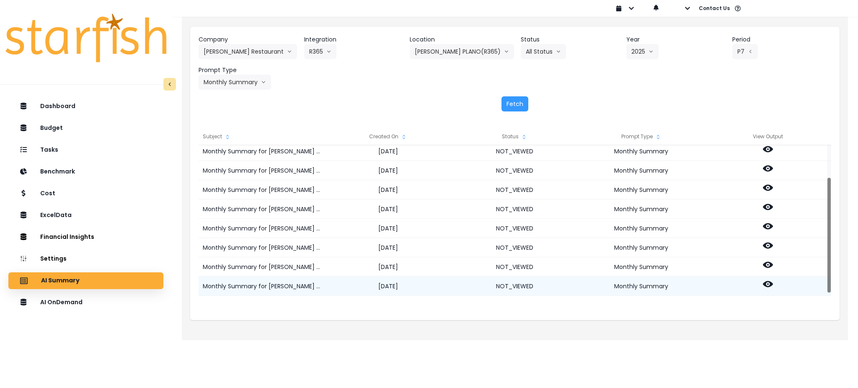
click at [772, 282] on icon at bounding box center [767, 284] width 10 height 10
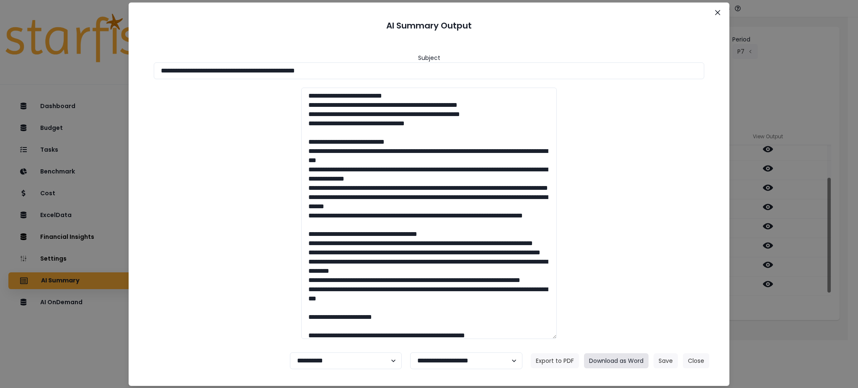
click at [630, 355] on button "Download as Word" at bounding box center [616, 360] width 64 height 15
drag, startPoint x: 820, startPoint y: 325, endPoint x: 782, endPoint y: 286, distance: 54.8
click at [820, 325] on div "**********" at bounding box center [429, 194] width 858 height 388
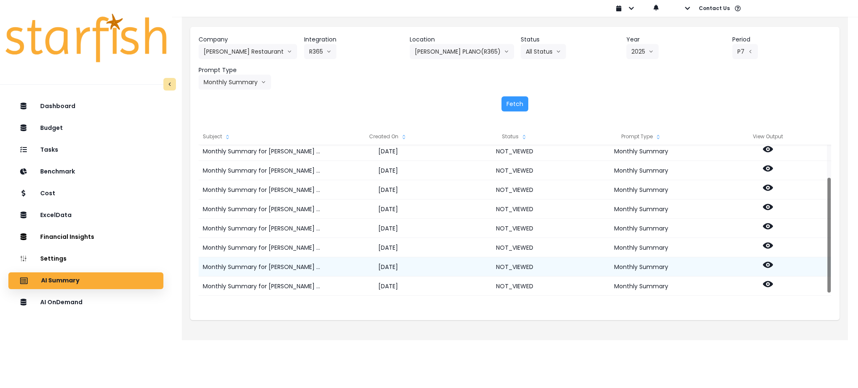
click at [766, 268] on icon at bounding box center [767, 265] width 10 height 10
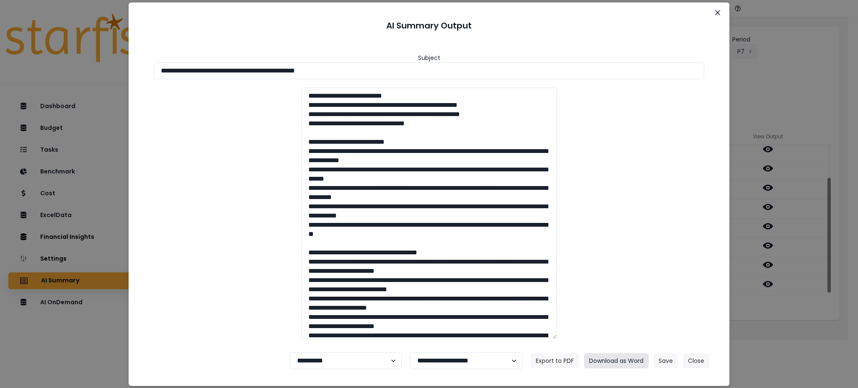
click at [608, 356] on button "Download as Word" at bounding box center [616, 360] width 64 height 15
click at [823, 326] on div "**********" at bounding box center [429, 194] width 858 height 388
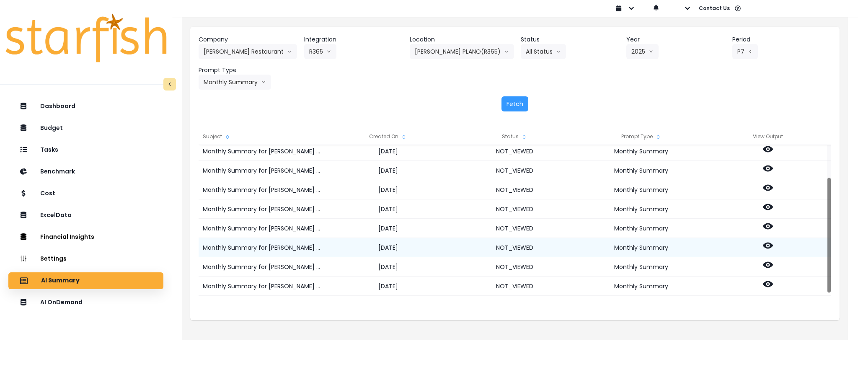
click at [765, 244] on icon at bounding box center [767, 245] width 10 height 6
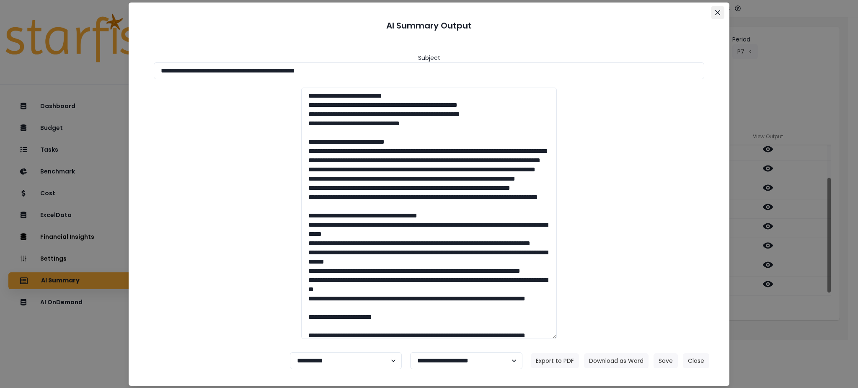
click at [716, 8] on button "Close" at bounding box center [717, 12] width 13 height 13
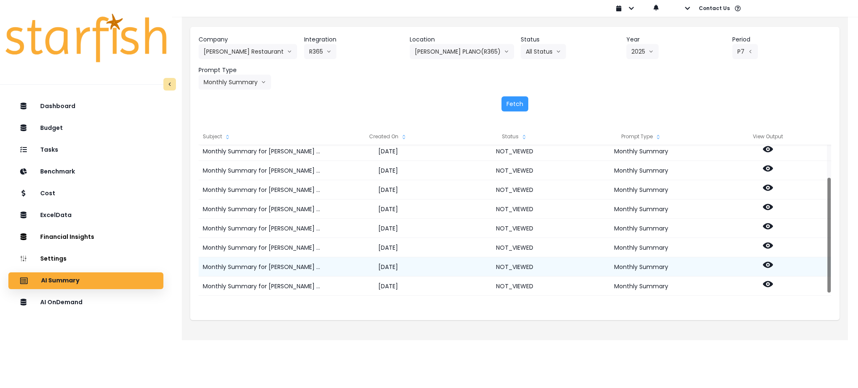
click at [769, 265] on icon at bounding box center [767, 265] width 10 height 10
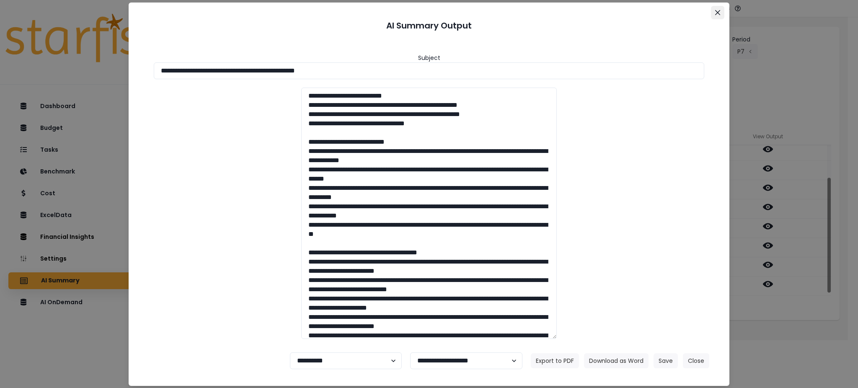
click at [717, 11] on icon "Close" at bounding box center [717, 12] width 5 height 5
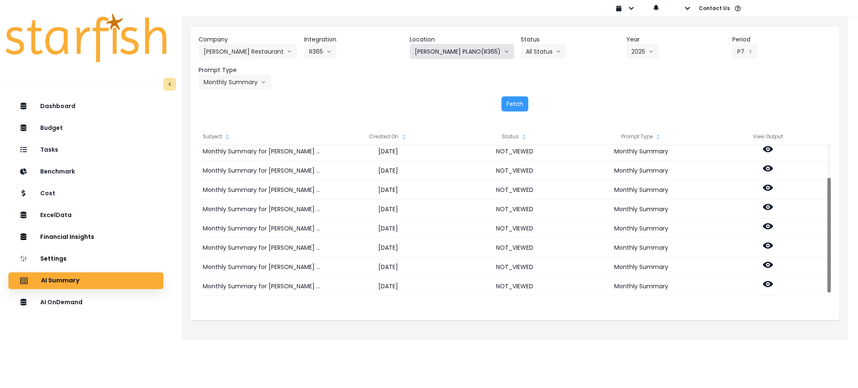
click at [446, 52] on button "[PERSON_NAME] PLANO(R365)" at bounding box center [462, 51] width 104 height 15
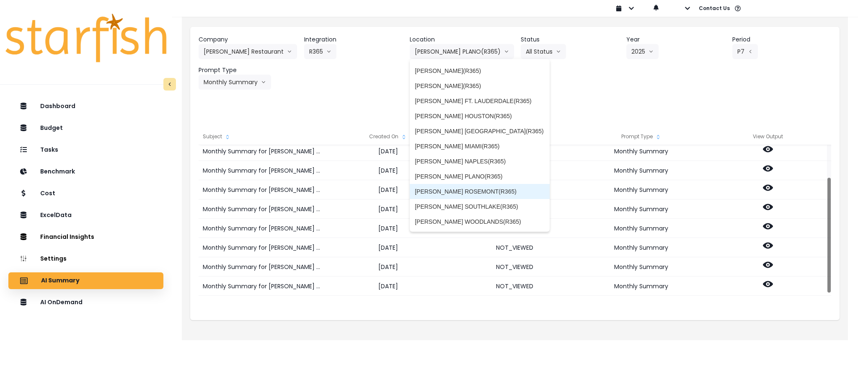
click at [483, 187] on span "[PERSON_NAME] ROSEMONT(R365)" at bounding box center [480, 191] width 130 height 8
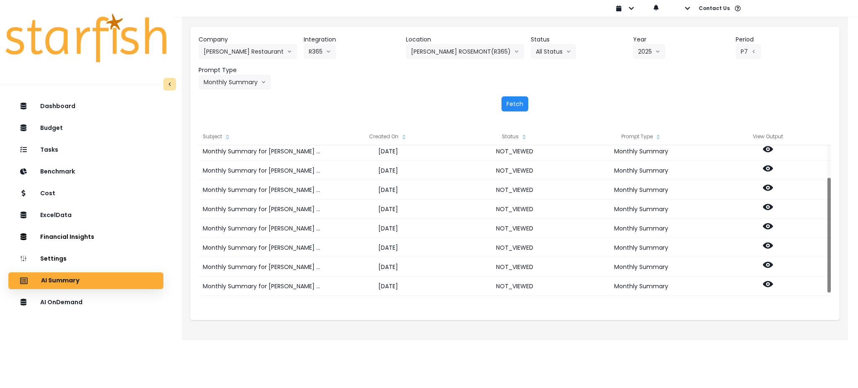
click at [514, 103] on button "Fetch" at bounding box center [514, 103] width 27 height 15
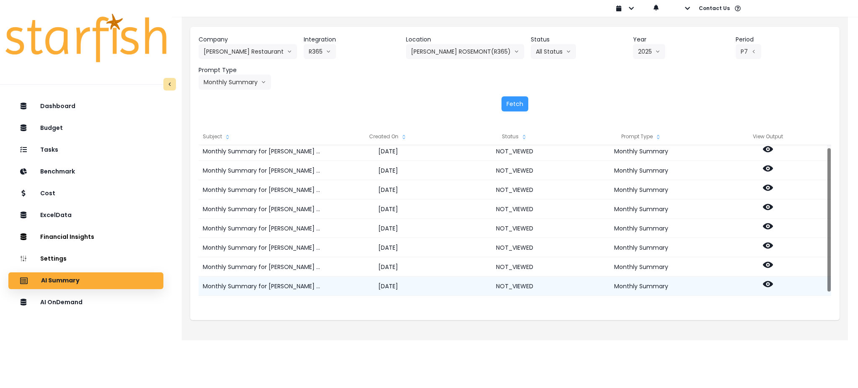
click at [769, 285] on icon at bounding box center [767, 284] width 10 height 6
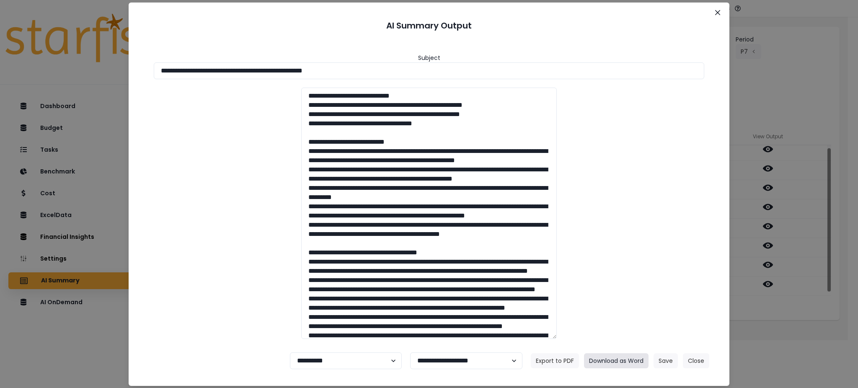
click at [601, 360] on button "Download as Word" at bounding box center [616, 360] width 64 height 15
click at [626, 361] on button "Download as Word" at bounding box center [616, 360] width 64 height 15
click at [808, 322] on div "**********" at bounding box center [429, 194] width 858 height 388
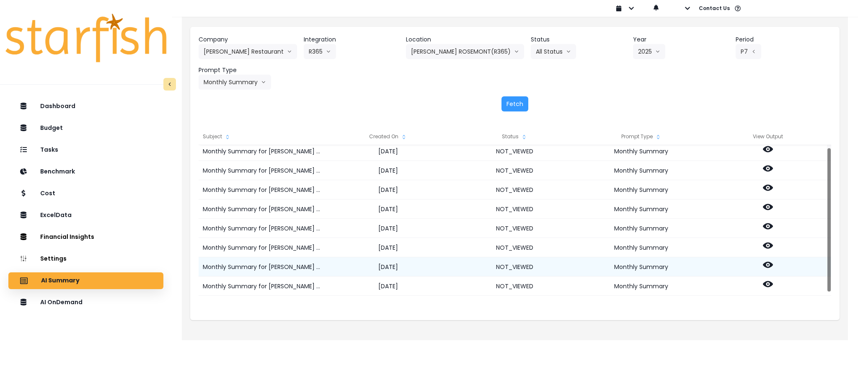
click at [765, 265] on icon at bounding box center [767, 265] width 10 height 6
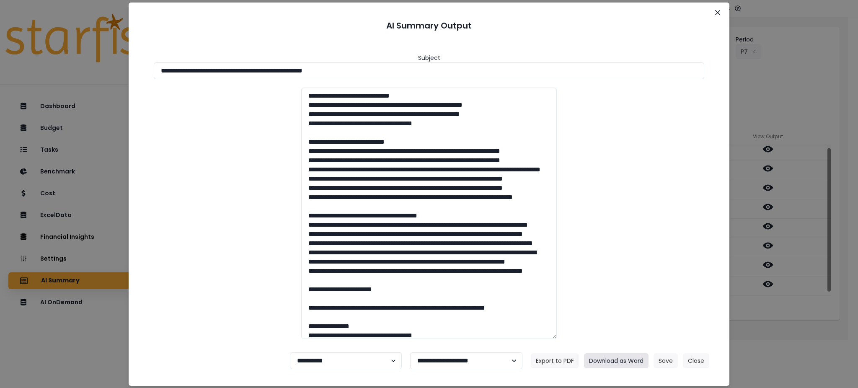
click at [605, 357] on button "Download as Word" at bounding box center [616, 360] width 64 height 15
click at [719, 11] on icon "Close" at bounding box center [717, 12] width 5 height 5
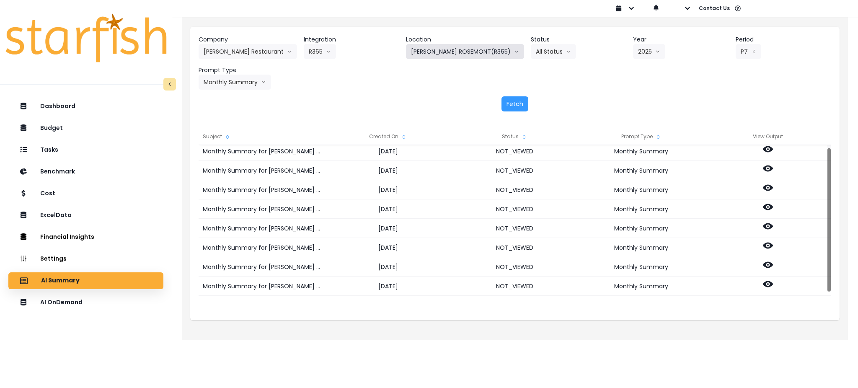
click at [487, 50] on button "[PERSON_NAME] ROSEMONT(R365)" at bounding box center [465, 51] width 118 height 15
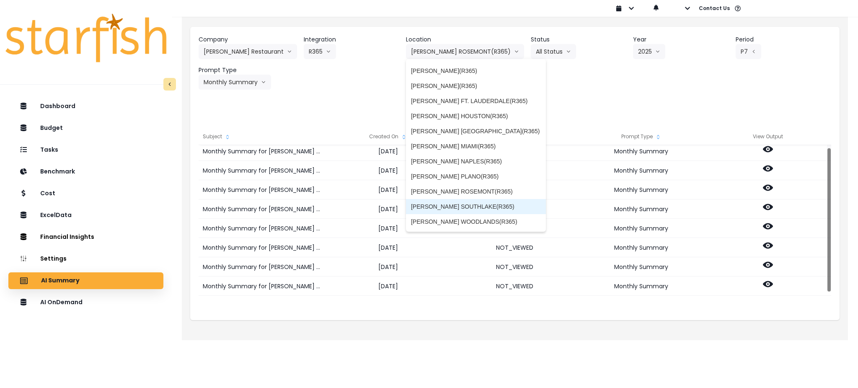
click at [472, 202] on span "[PERSON_NAME] SOUTHLAKE(R365)" at bounding box center [476, 206] width 130 height 8
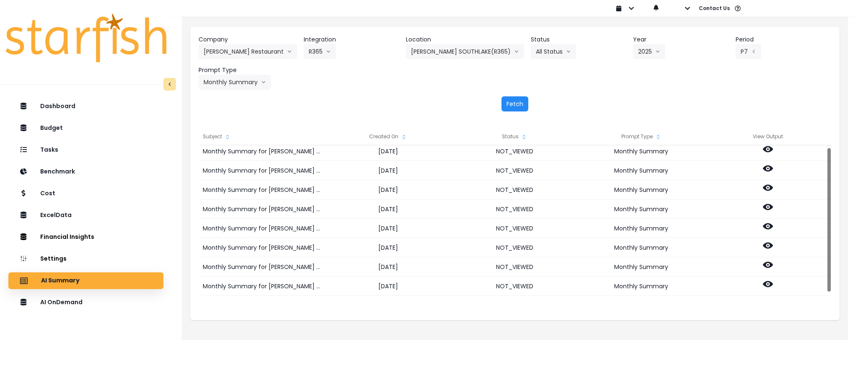
click at [505, 110] on button "Fetch" at bounding box center [514, 103] width 27 height 15
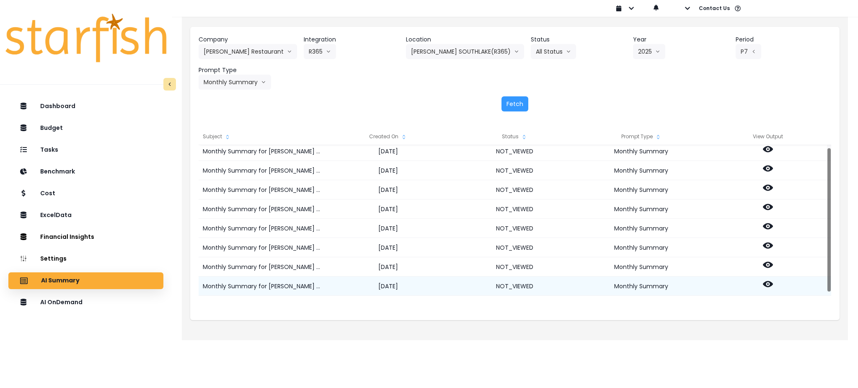
click at [769, 282] on icon at bounding box center [767, 284] width 10 height 6
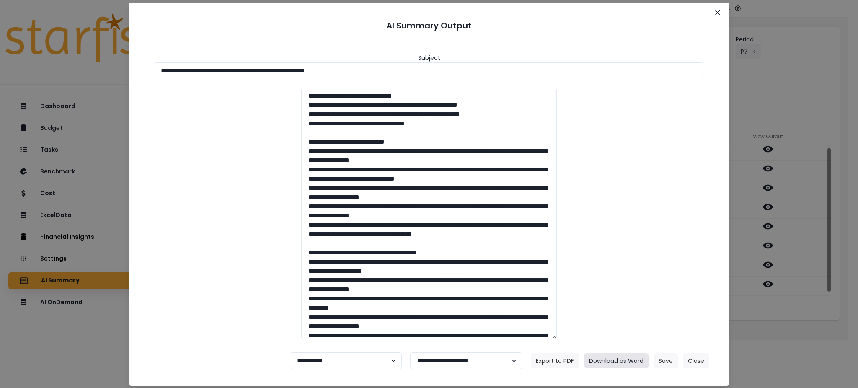
click at [616, 362] on button "Download as Word" at bounding box center [616, 360] width 64 height 15
click at [799, 329] on div "**********" at bounding box center [429, 194] width 858 height 388
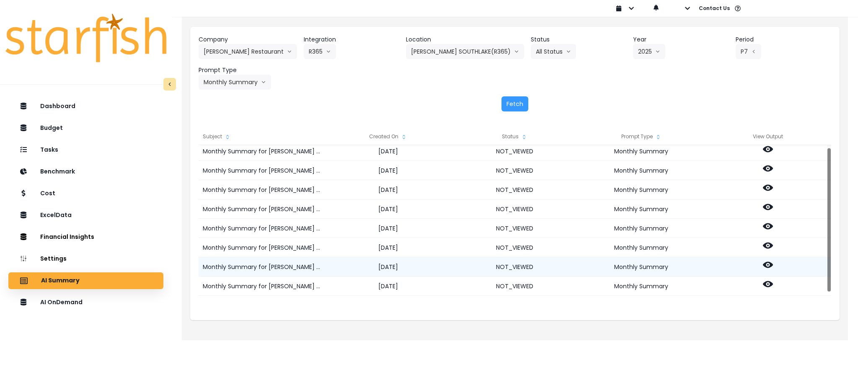
click at [768, 265] on circle at bounding box center [768, 265] width 2 height 2
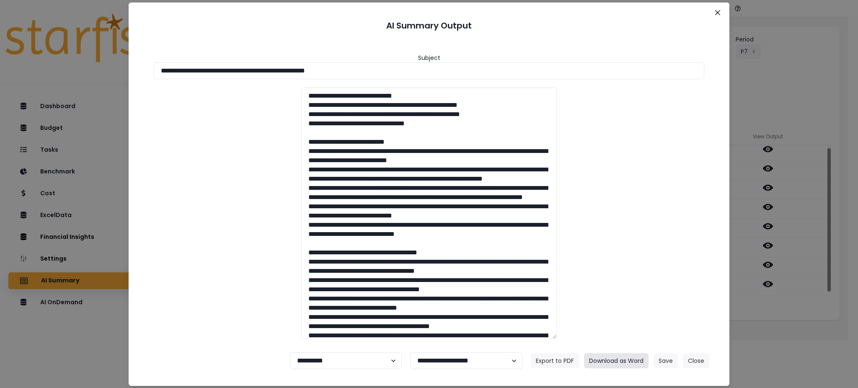
click at [612, 359] on button "Download as Word" at bounding box center [616, 360] width 64 height 15
click at [704, 361] on button "Close" at bounding box center [696, 360] width 26 height 15
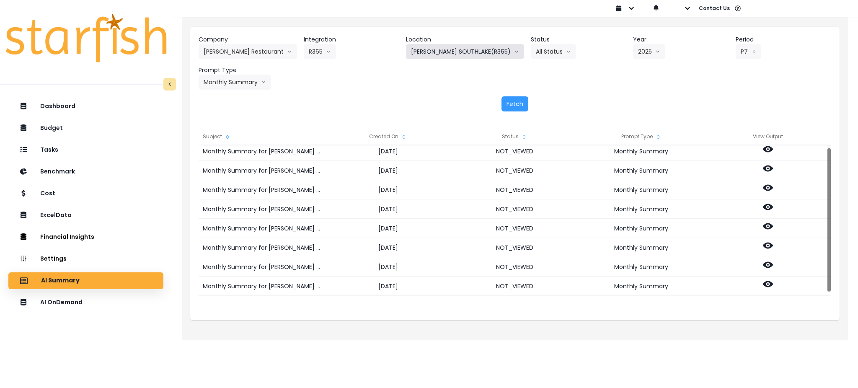
click at [477, 44] on button "[PERSON_NAME] SOUTHLAKE(R365)" at bounding box center [465, 51] width 118 height 15
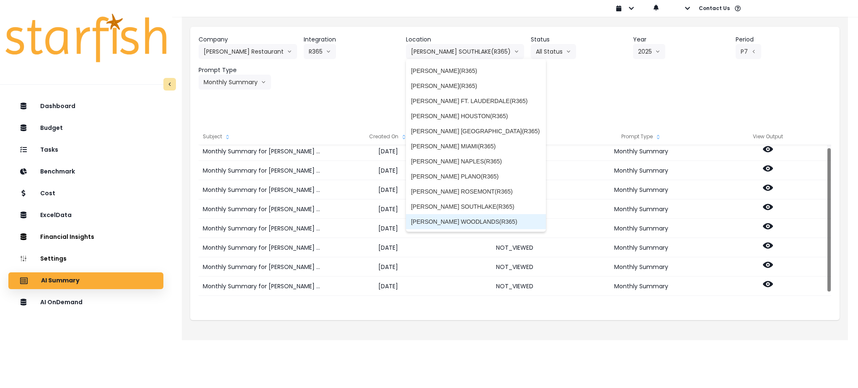
click at [474, 219] on span "[PERSON_NAME] WOODLANDS(R365)" at bounding box center [476, 221] width 130 height 8
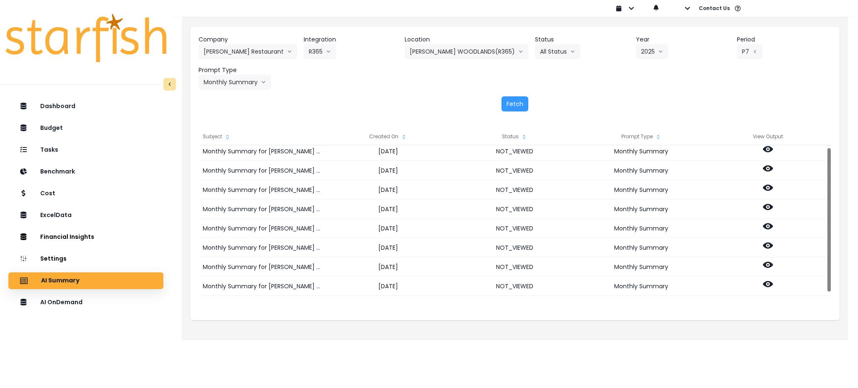
click at [511, 93] on div "Company [PERSON_NAME] Restaurant 86 Costs Asti Bagel Cafe Balance Grille Bald G…" at bounding box center [514, 73] width 649 height 93
click at [514, 103] on button "Fetch" at bounding box center [514, 103] width 27 height 15
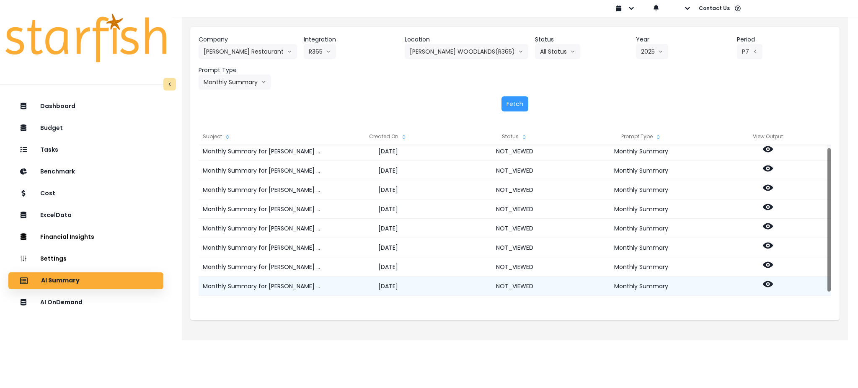
click at [765, 283] on icon at bounding box center [767, 284] width 10 height 6
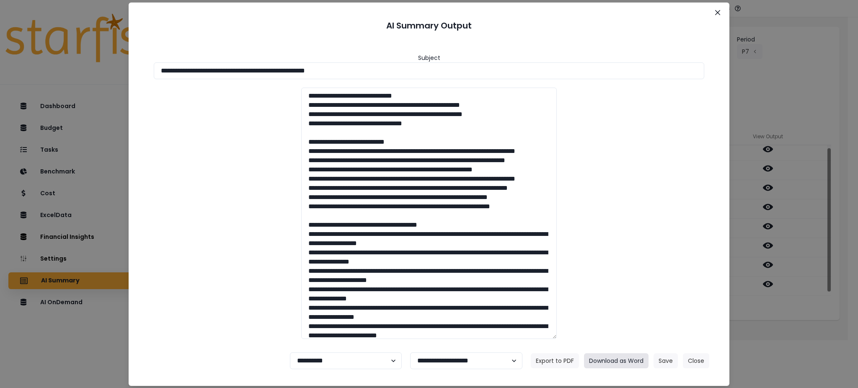
click at [635, 361] on button "Download as Word" at bounding box center [616, 360] width 64 height 15
click at [789, 313] on div "**********" at bounding box center [429, 194] width 858 height 388
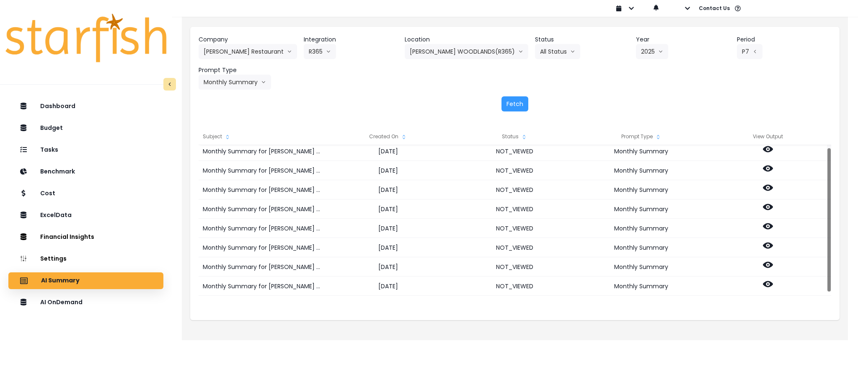
click at [789, 313] on div "Subject Created On Status Prompt Type View Output Monthly Summary for TRULUCK'S…" at bounding box center [514, 220] width 649 height 200
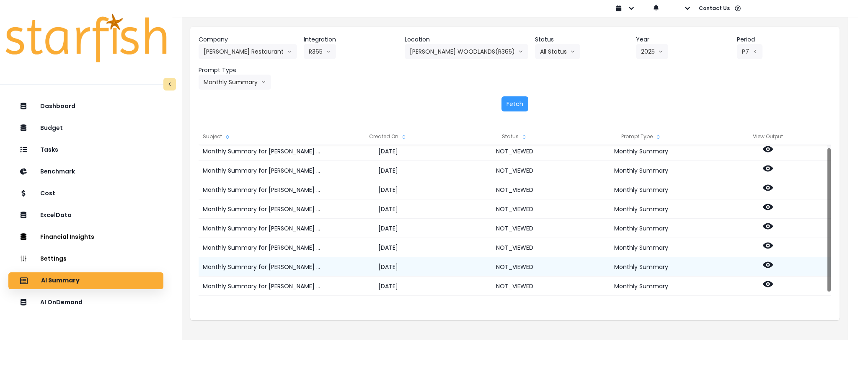
click at [769, 263] on icon at bounding box center [767, 265] width 10 height 6
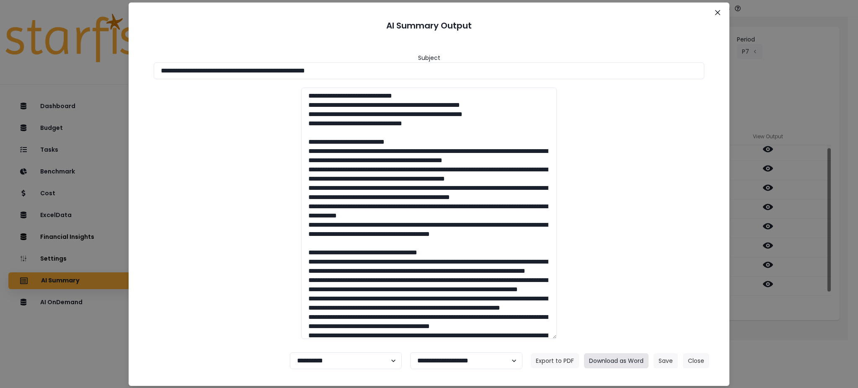
click at [605, 359] on button "Download as Word" at bounding box center [616, 360] width 64 height 15
